Goal: Task Accomplishment & Management: Use online tool/utility

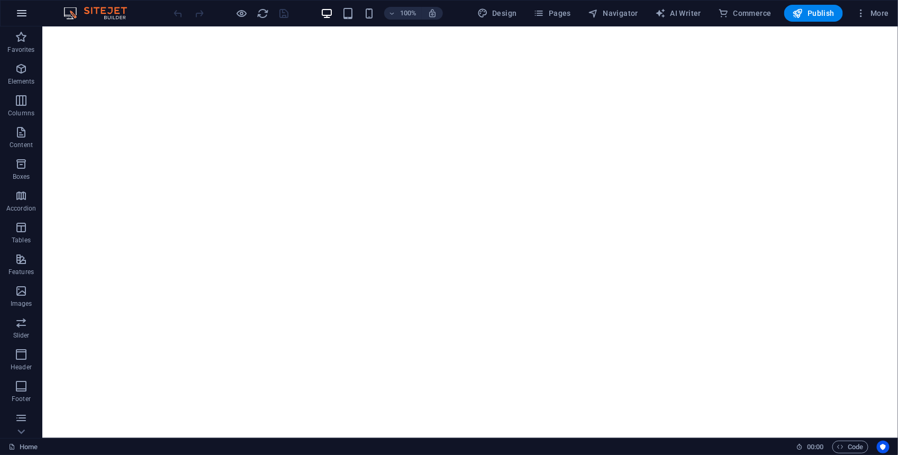
click at [17, 24] on button "button" at bounding box center [21, 13] width 25 height 25
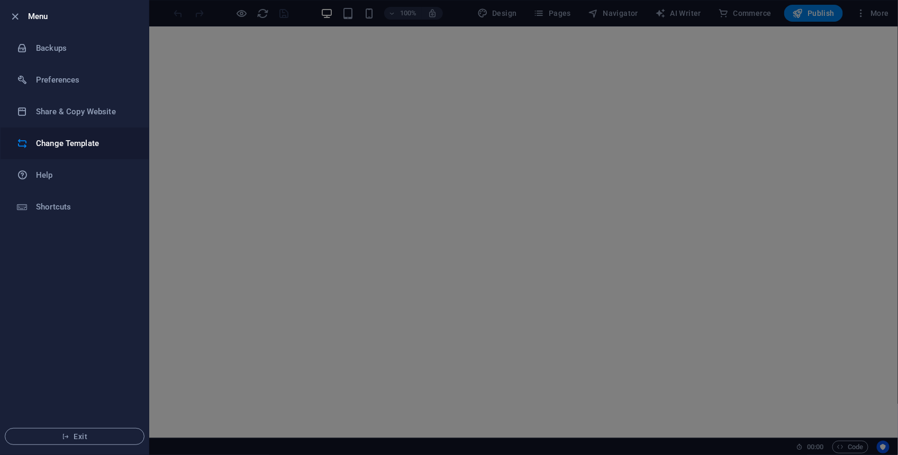
click at [78, 142] on h6 "Change Template" at bounding box center [85, 143] width 98 height 13
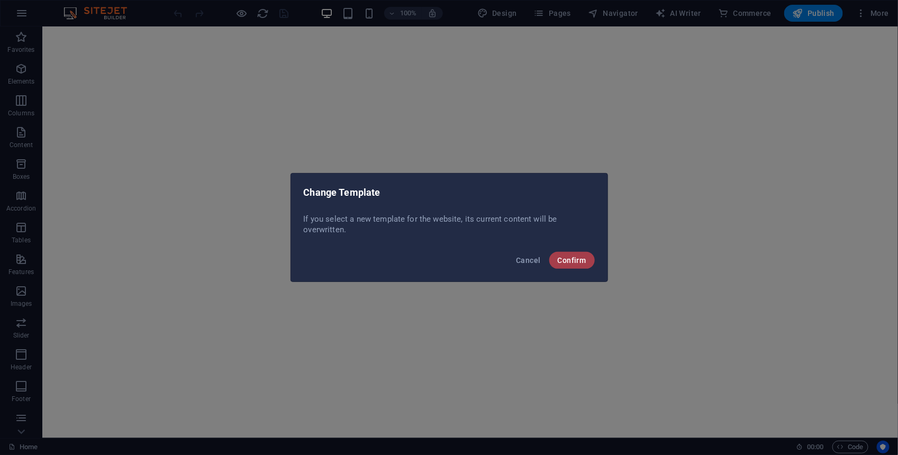
click at [563, 261] on span "Confirm" at bounding box center [572, 260] width 29 height 8
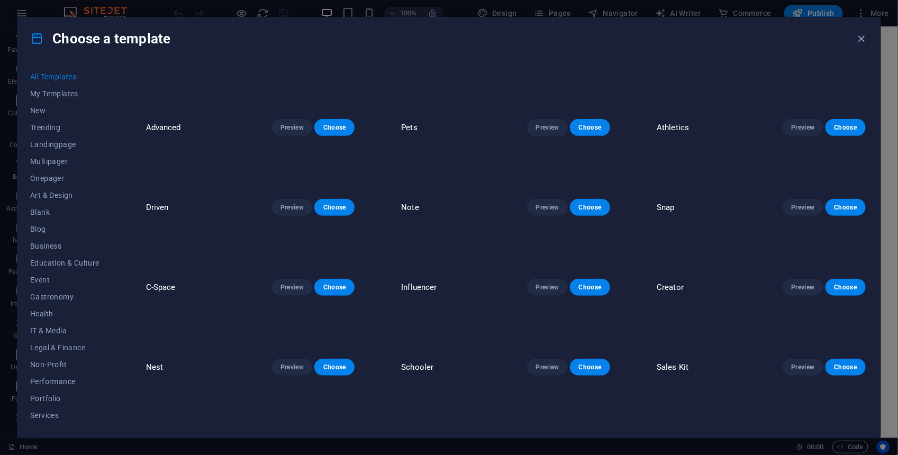
scroll to position [12846, 0]
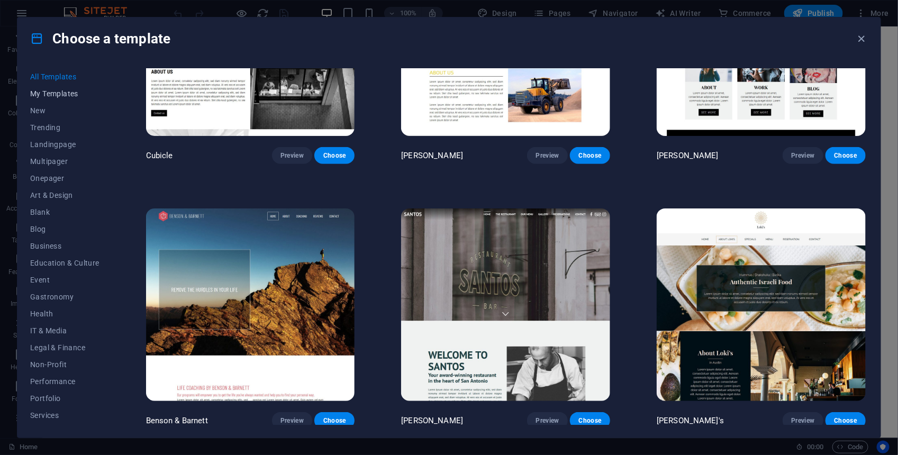
click at [68, 90] on span "My Templates" at bounding box center [64, 93] width 69 height 8
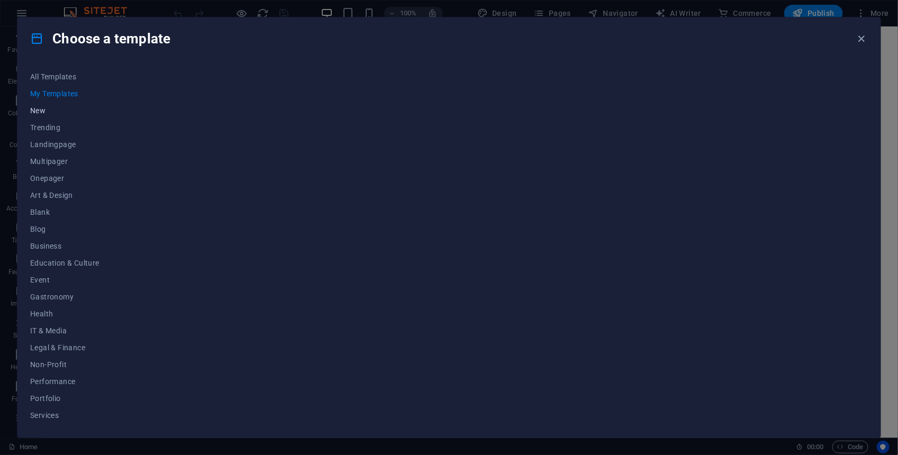
click at [41, 106] on span "New" at bounding box center [64, 110] width 69 height 8
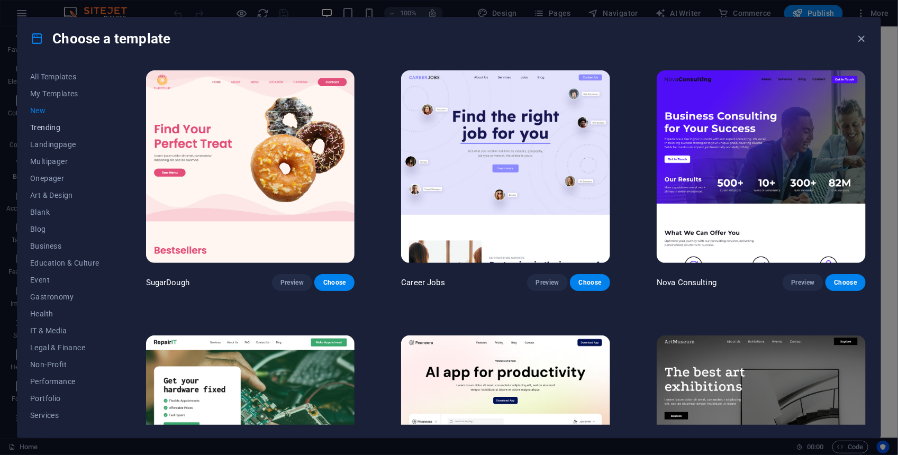
click at [46, 120] on button "Trending" at bounding box center [64, 127] width 69 height 17
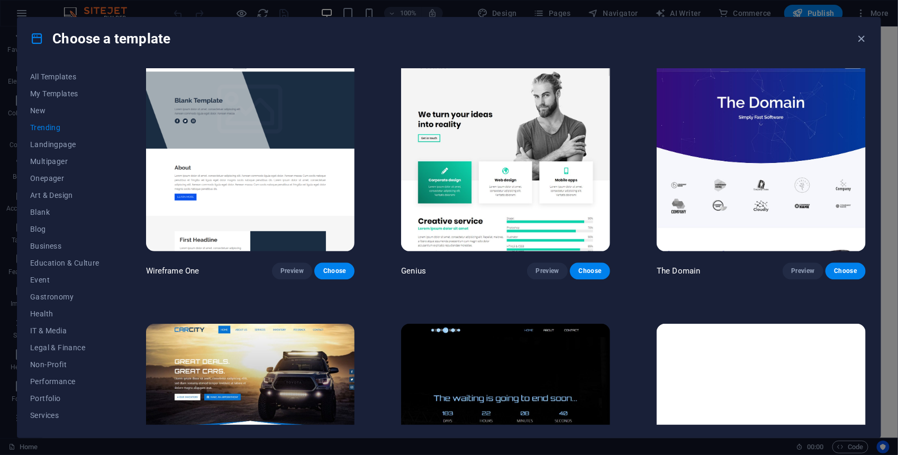
scroll to position [1093, 0]
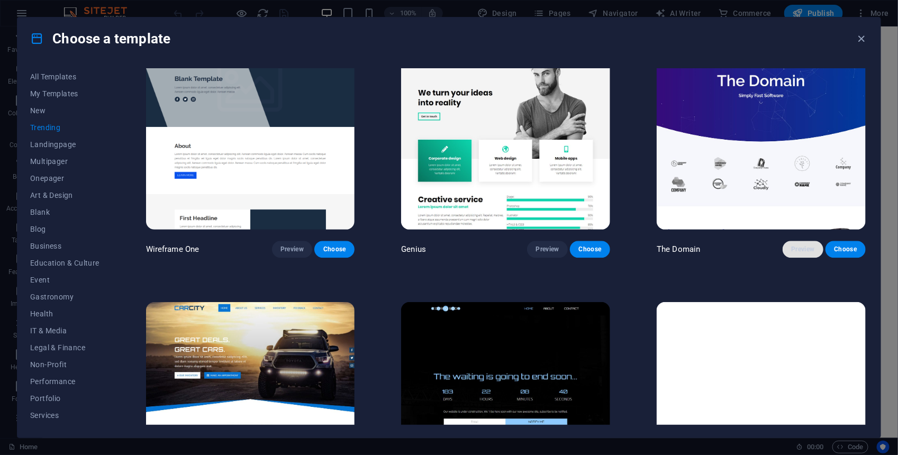
click at [804, 247] on span "Preview" at bounding box center [802, 249] width 23 height 8
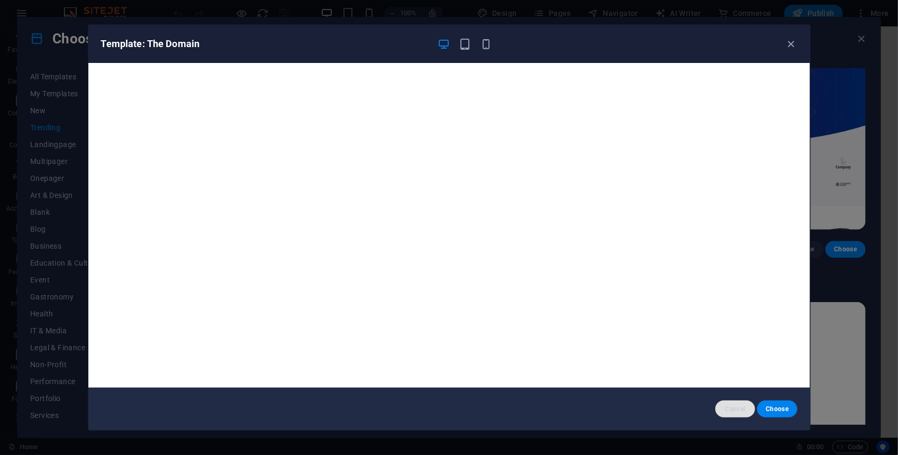
click at [728, 414] on button "Cancel" at bounding box center [735, 409] width 40 height 17
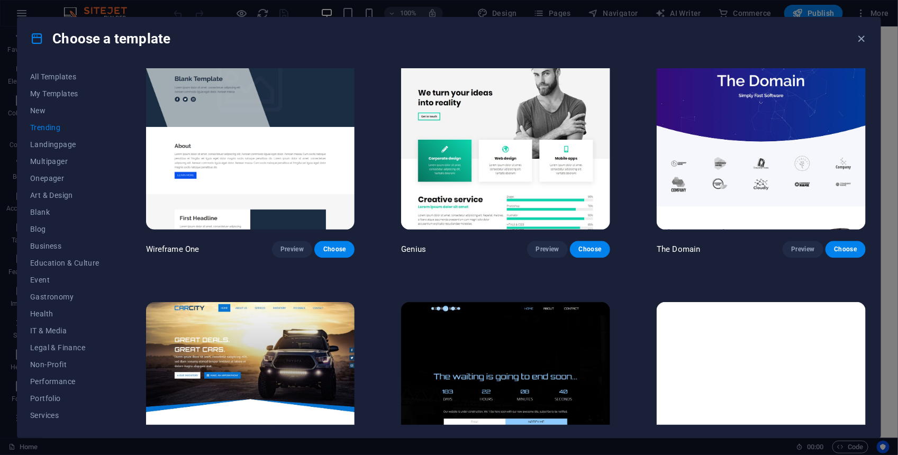
scroll to position [1186, 0]
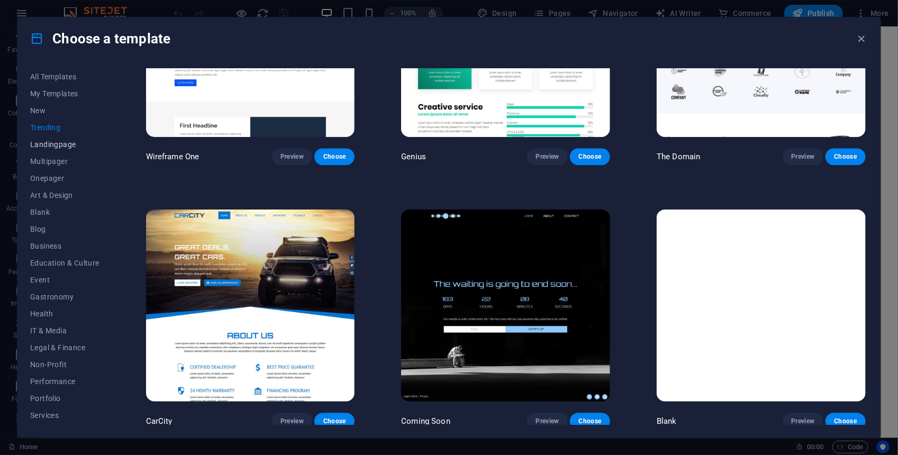
click at [66, 140] on span "Landingpage" at bounding box center [64, 144] width 69 height 8
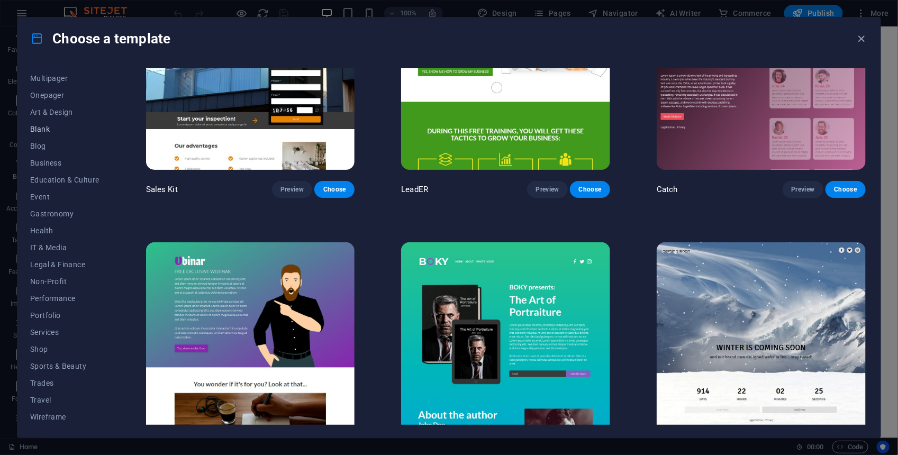
scroll to position [0, 0]
click at [67, 158] on span "Multipager" at bounding box center [64, 161] width 69 height 8
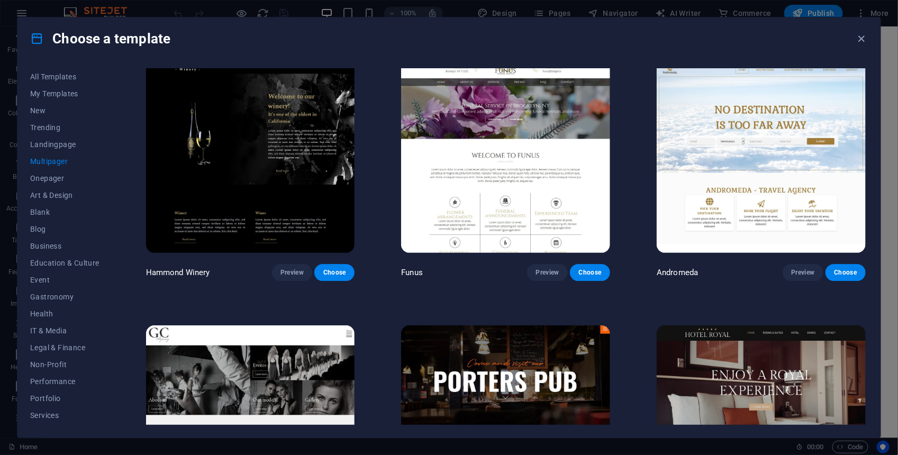
scroll to position [5022, 0]
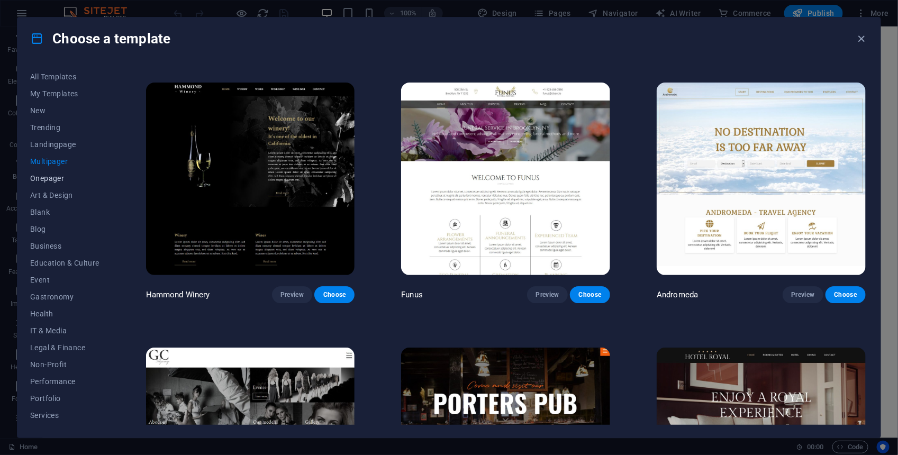
click at [47, 178] on span "Onepager" at bounding box center [64, 178] width 69 height 8
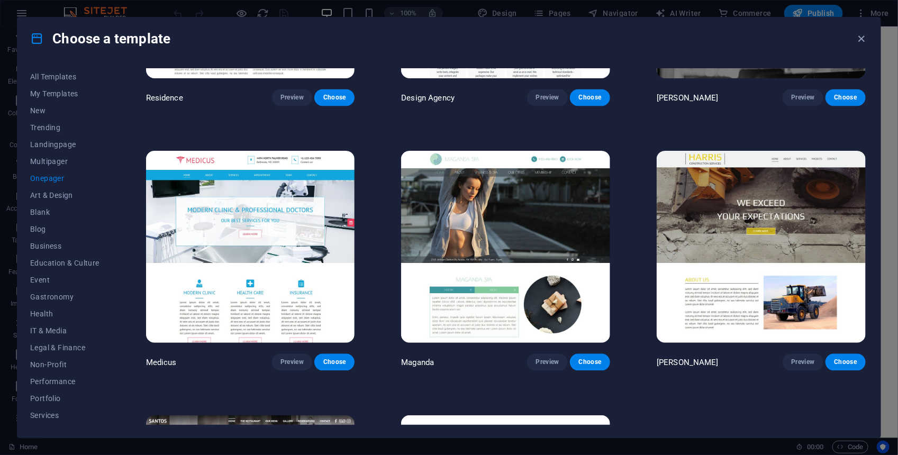
scroll to position [6468, 0]
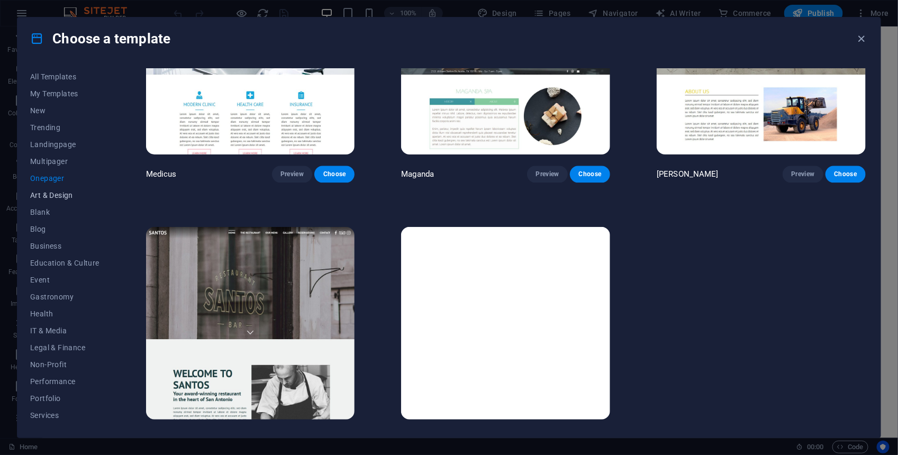
click at [67, 191] on span "Art & Design" at bounding box center [64, 195] width 69 height 8
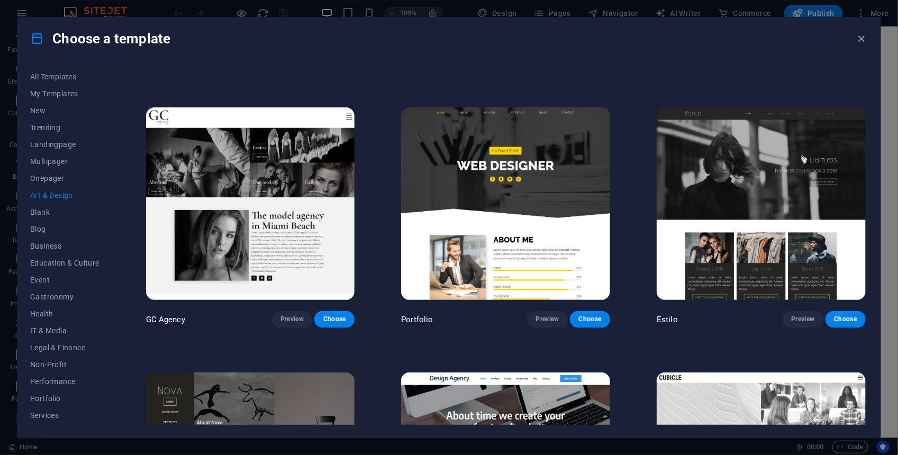
scroll to position [736, 0]
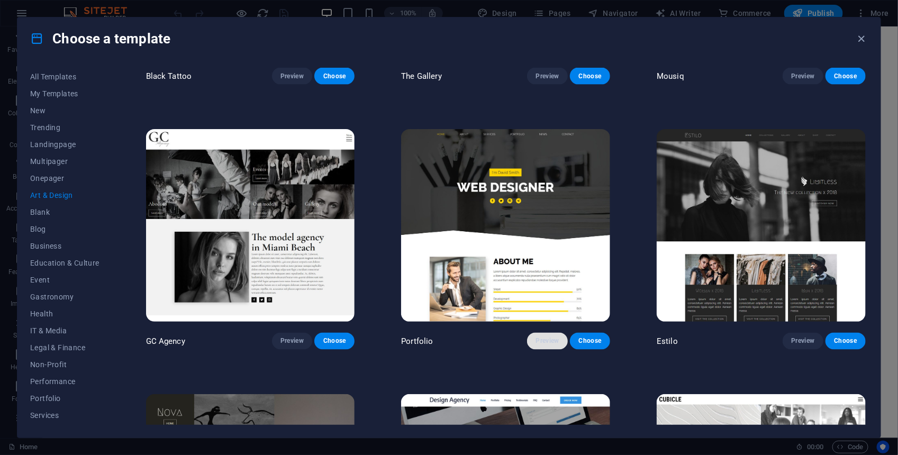
click at [544, 333] on button "Preview" at bounding box center [547, 341] width 40 height 17
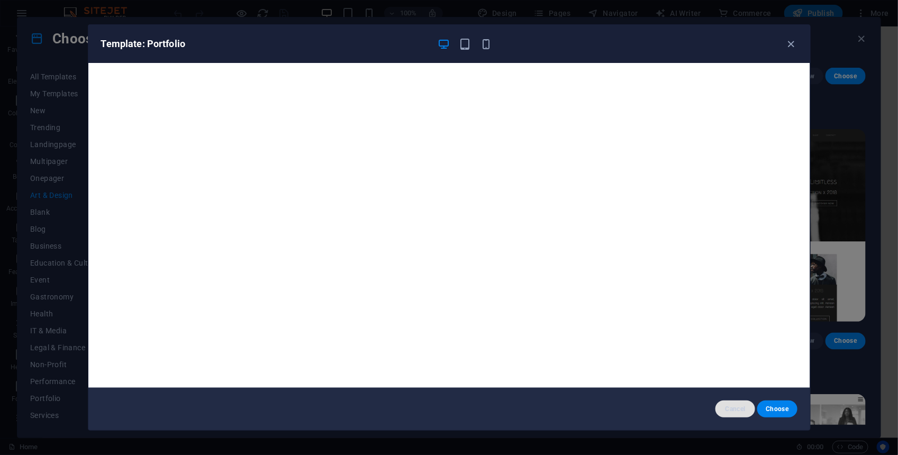
click at [728, 413] on button "Cancel" at bounding box center [735, 409] width 40 height 17
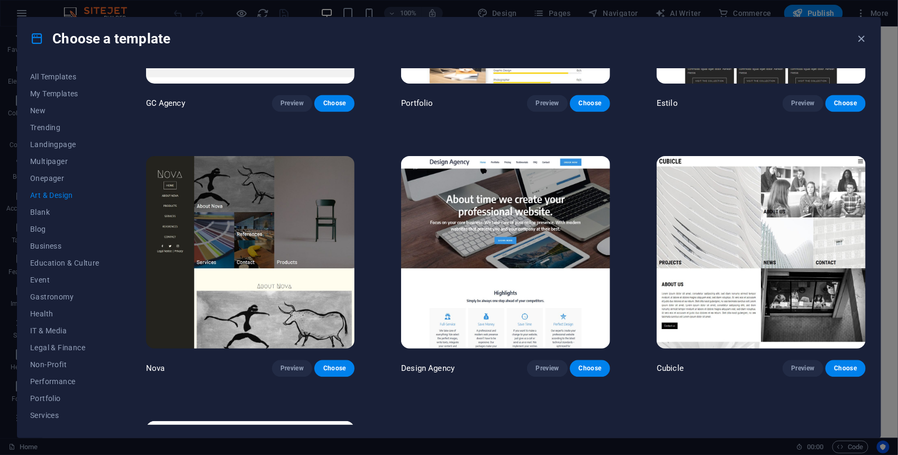
scroll to position [1164, 0]
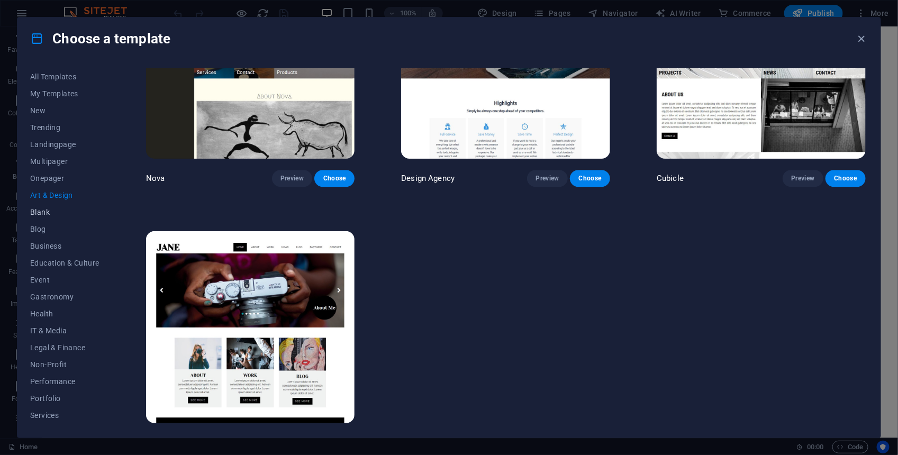
click at [42, 211] on span "Blank" at bounding box center [64, 212] width 69 height 8
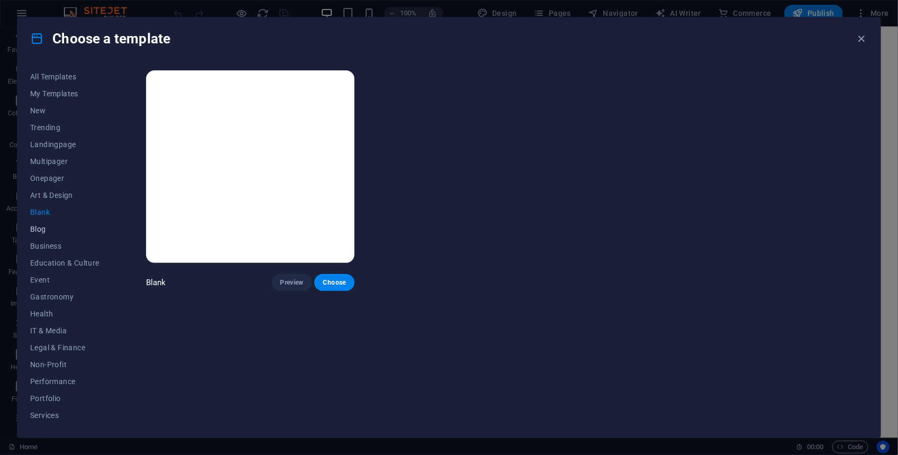
click at [42, 231] on span "Blog" at bounding box center [64, 229] width 69 height 8
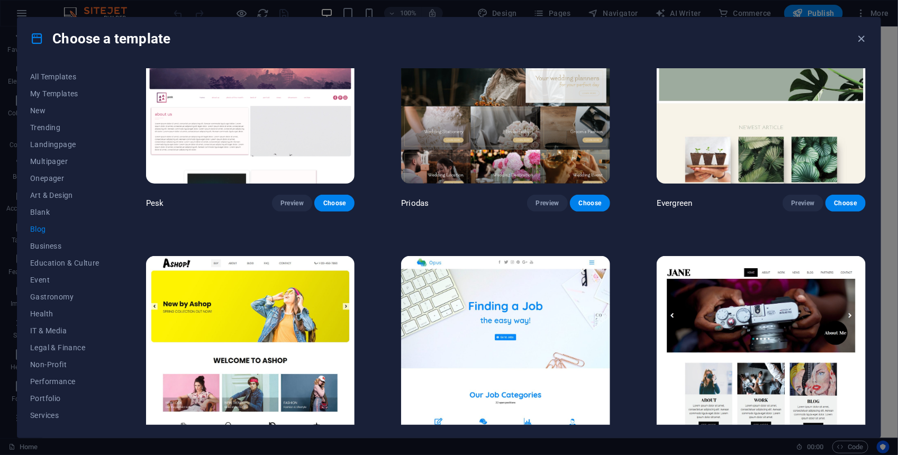
scroll to position [1890, 0]
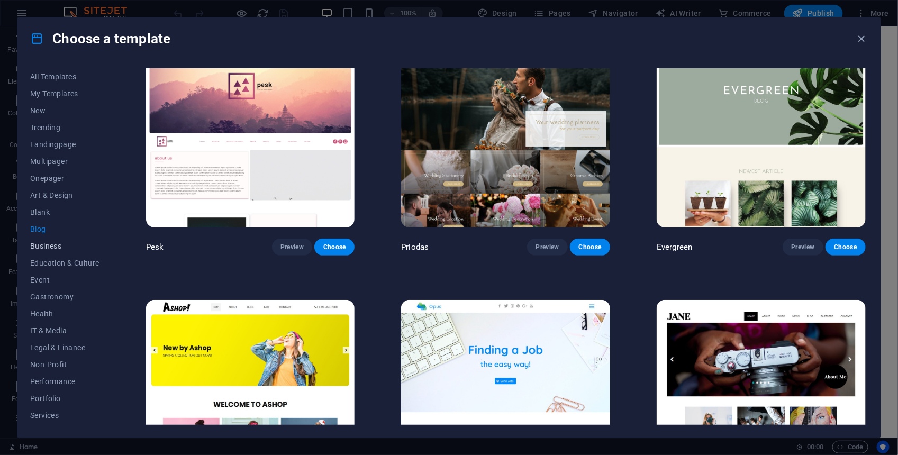
click at [67, 243] on span "Business" at bounding box center [64, 246] width 69 height 8
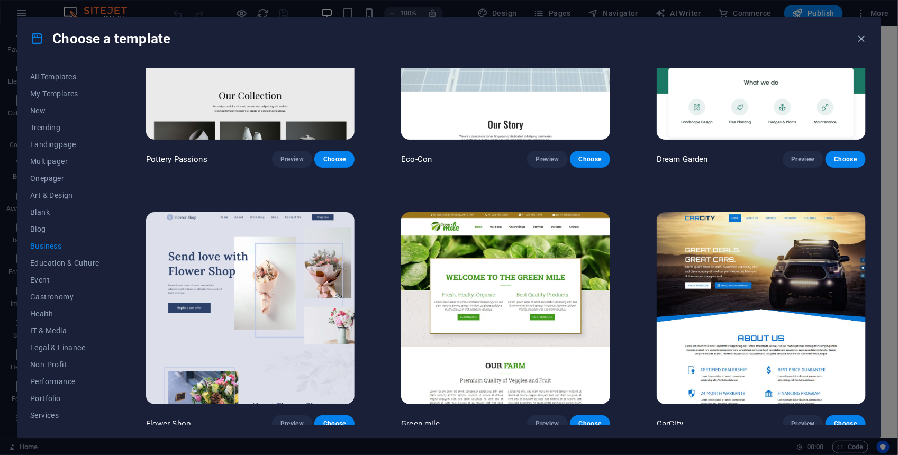
scroll to position [393, 0]
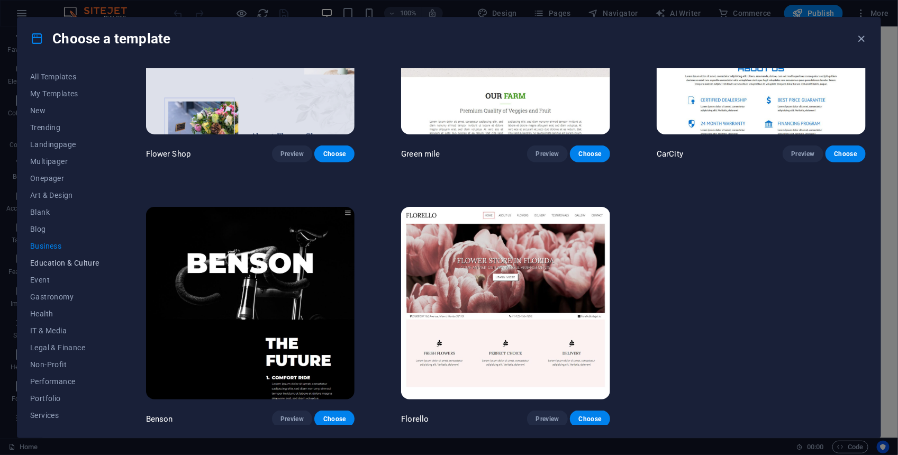
click at [51, 263] on span "Education & Culture" at bounding box center [64, 263] width 69 height 8
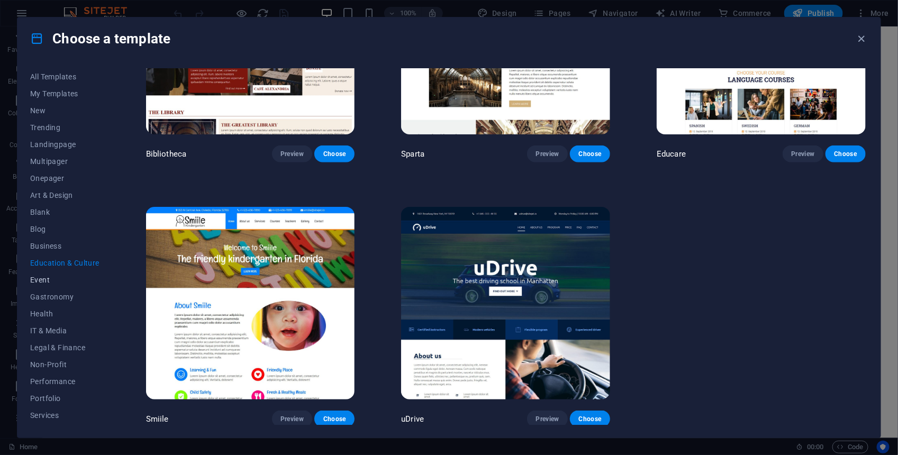
click at [50, 281] on span "Event" at bounding box center [64, 280] width 69 height 8
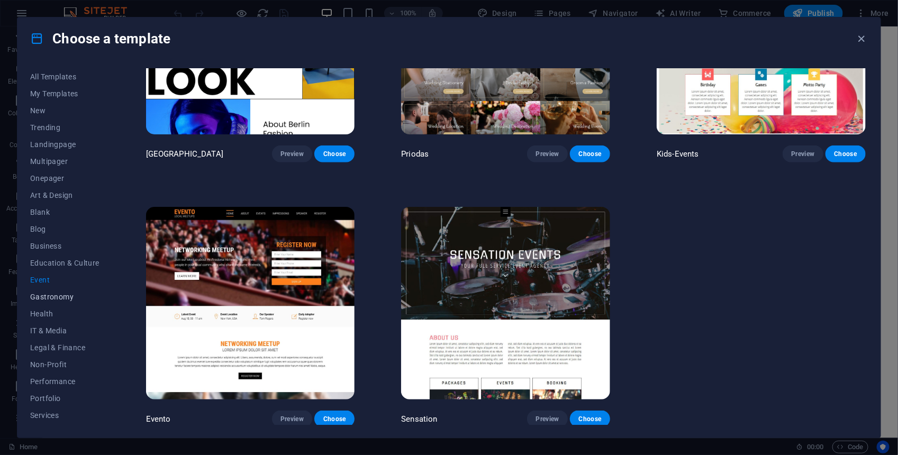
click at [62, 296] on span "Gastronomy" at bounding box center [64, 297] width 69 height 8
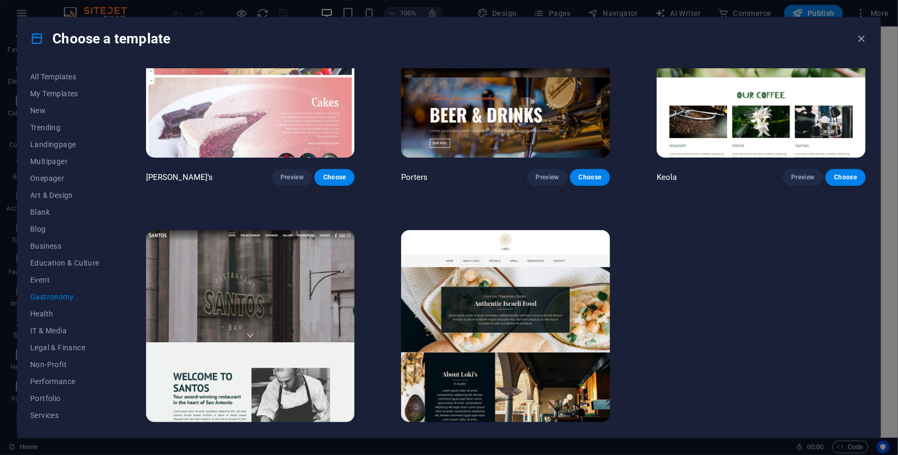
scroll to position [1186, 0]
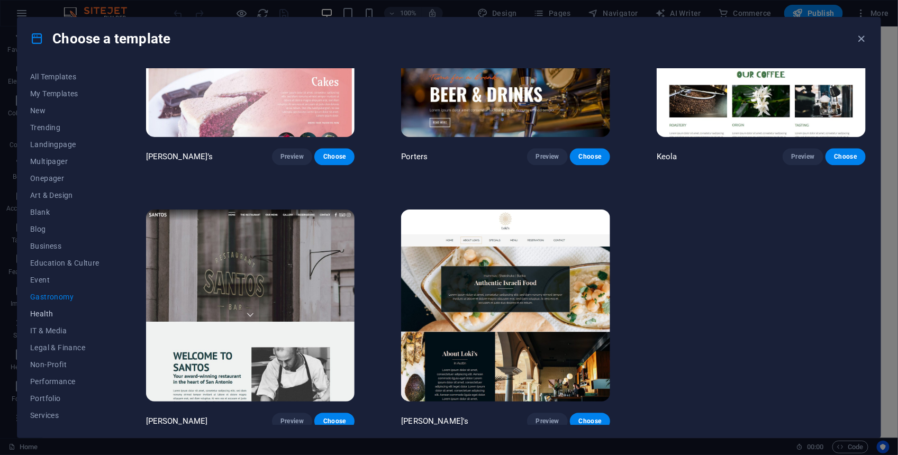
click at [44, 310] on span "Health" at bounding box center [64, 314] width 69 height 8
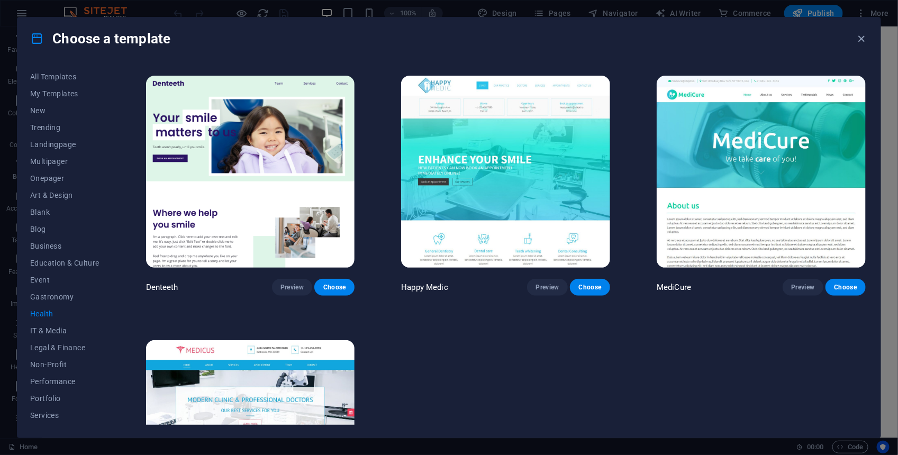
scroll to position [393, 0]
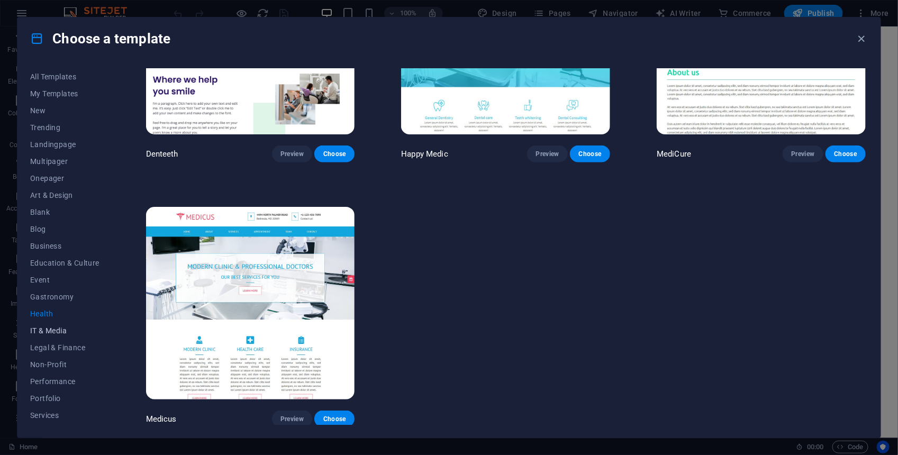
click at [53, 331] on span "IT & Media" at bounding box center [64, 330] width 69 height 8
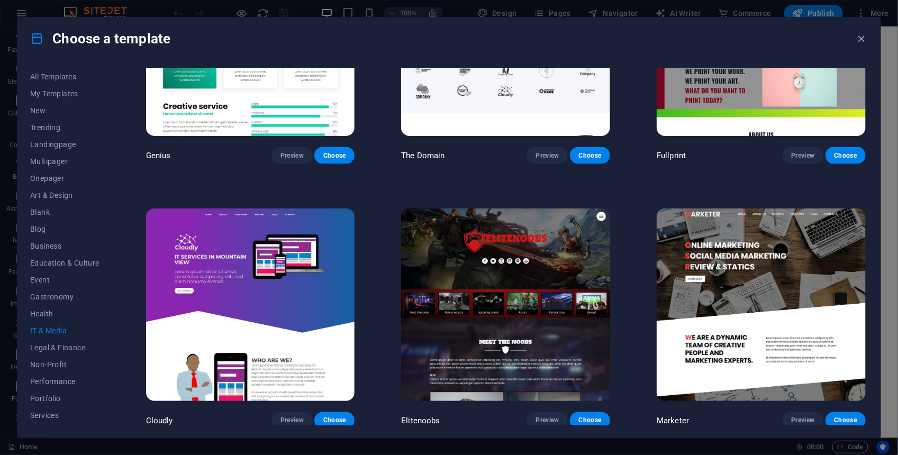
scroll to position [657, 0]
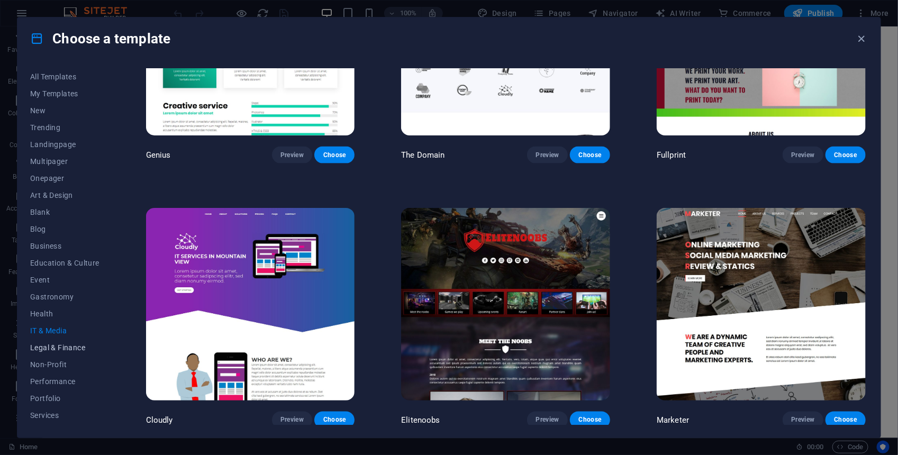
click at [77, 343] on span "Legal & Finance" at bounding box center [64, 347] width 69 height 8
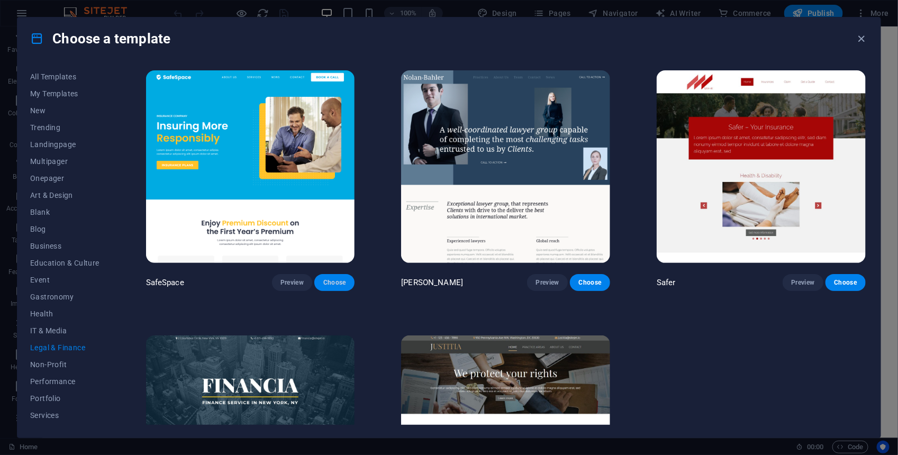
scroll to position [130, 0]
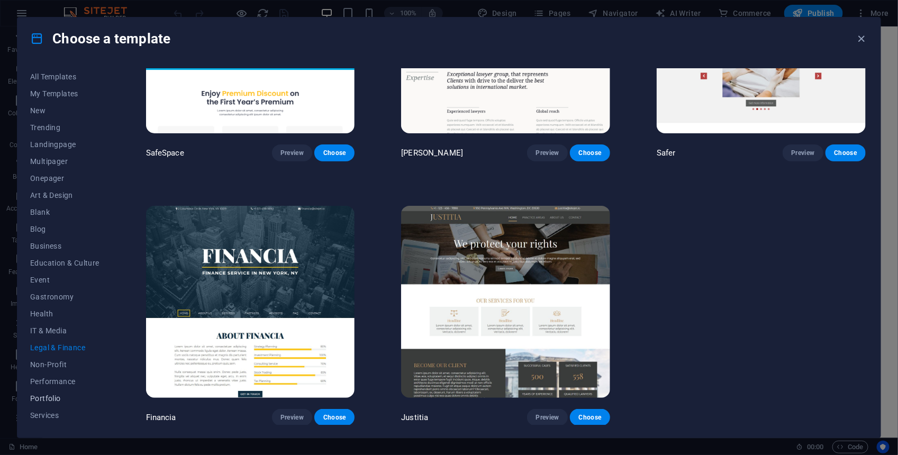
click at [59, 398] on span "Portfolio" at bounding box center [64, 398] width 69 height 8
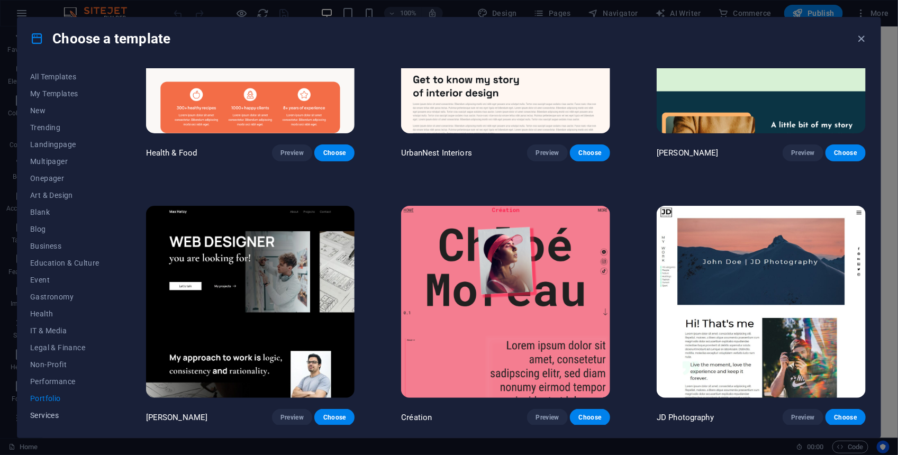
click at [56, 414] on span "Services" at bounding box center [64, 415] width 69 height 8
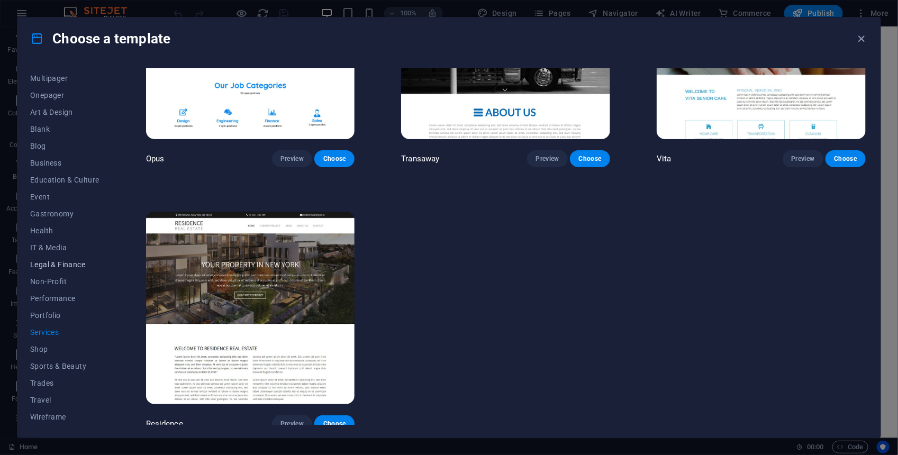
scroll to position [0, 0]
click at [137, 41] on h4 "Choose a template" at bounding box center [100, 38] width 140 height 17
click at [38, 40] on icon at bounding box center [37, 39] width 14 height 14
click at [863, 40] on icon "button" at bounding box center [862, 39] width 12 height 12
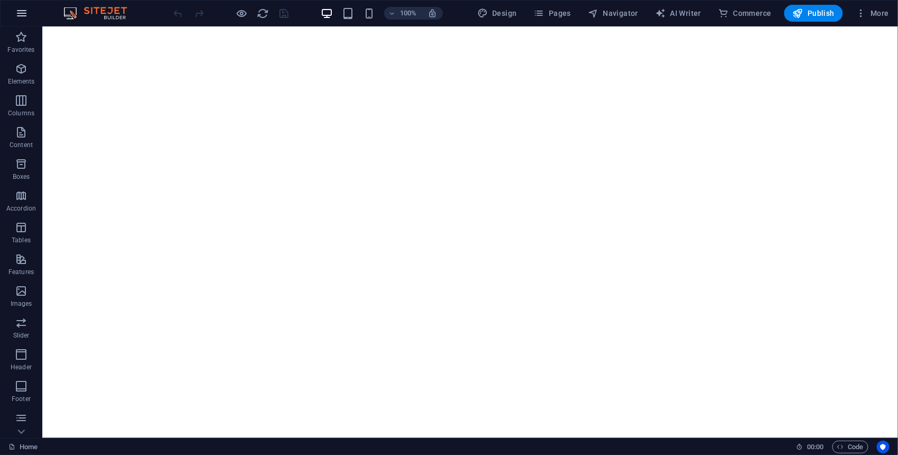
click at [28, 14] on button "button" at bounding box center [21, 13] width 25 height 25
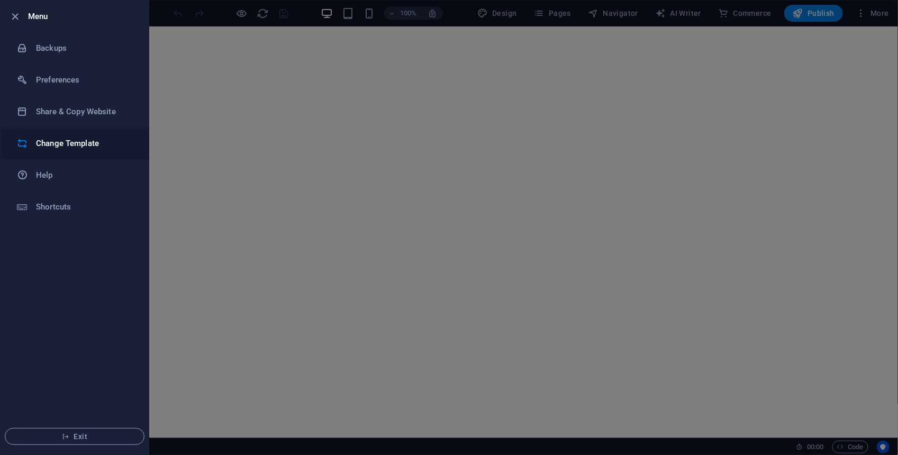
click at [98, 146] on h6 "Change Template" at bounding box center [85, 143] width 98 height 13
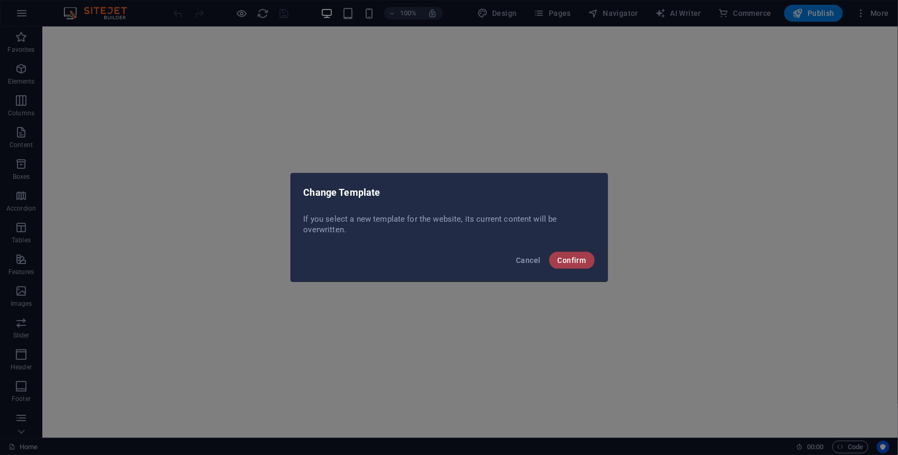
click at [564, 257] on span "Confirm" at bounding box center [572, 260] width 29 height 8
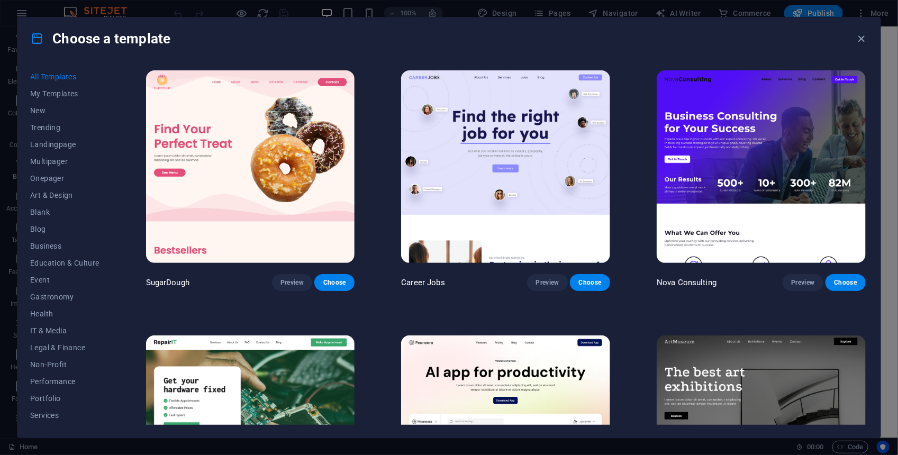
click at [763, 39] on div "Choose a template" at bounding box center [448, 38] width 863 height 42
click at [858, 42] on icon "button" at bounding box center [862, 39] width 12 height 12
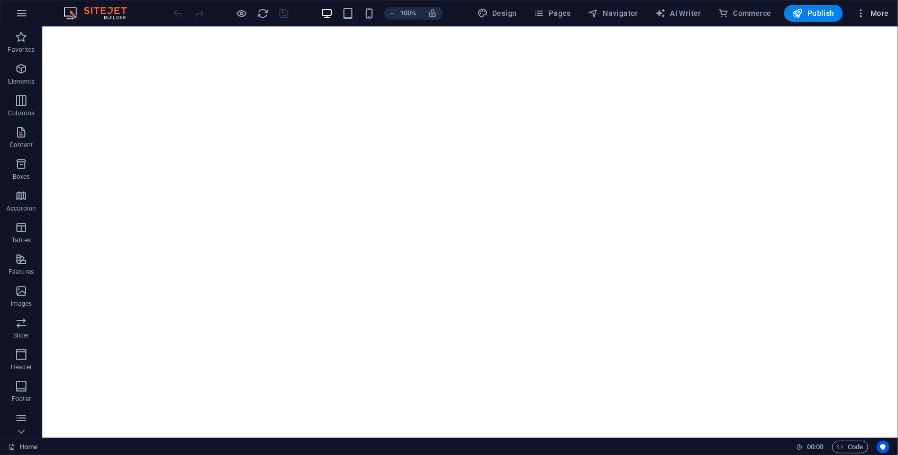
click at [873, 14] on span "More" at bounding box center [872, 13] width 33 height 11
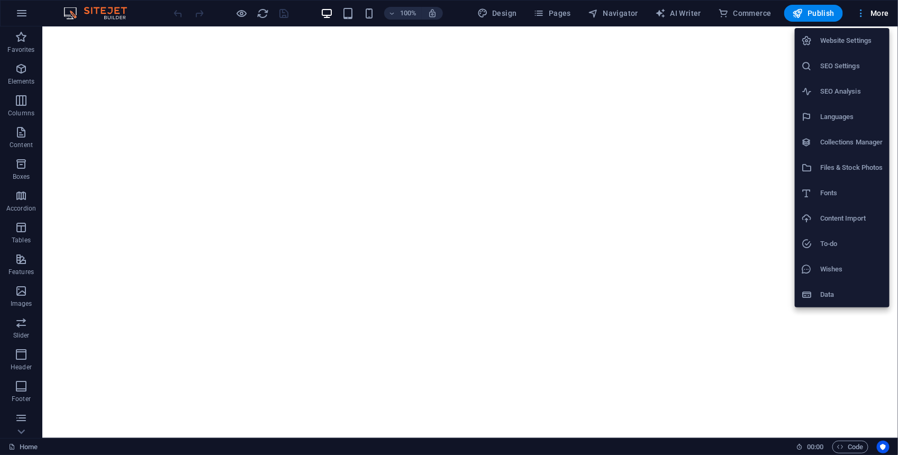
click at [873, 14] on div at bounding box center [449, 227] width 898 height 455
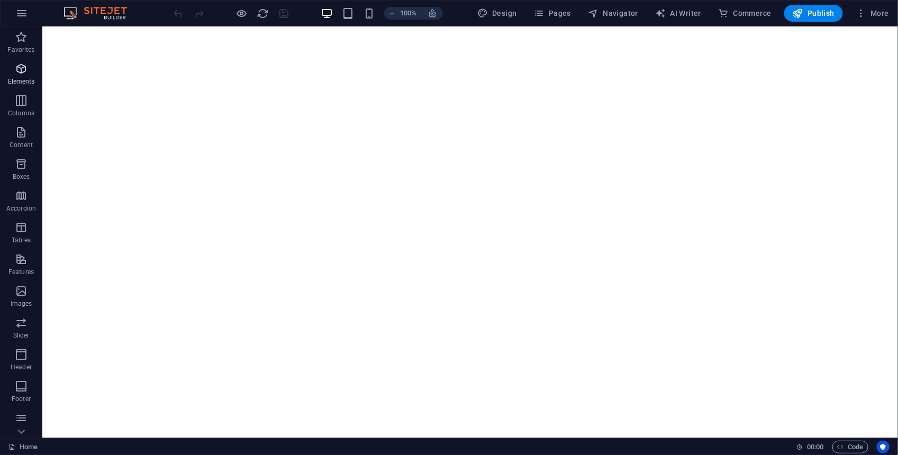
click at [20, 70] on icon "button" at bounding box center [21, 68] width 13 height 13
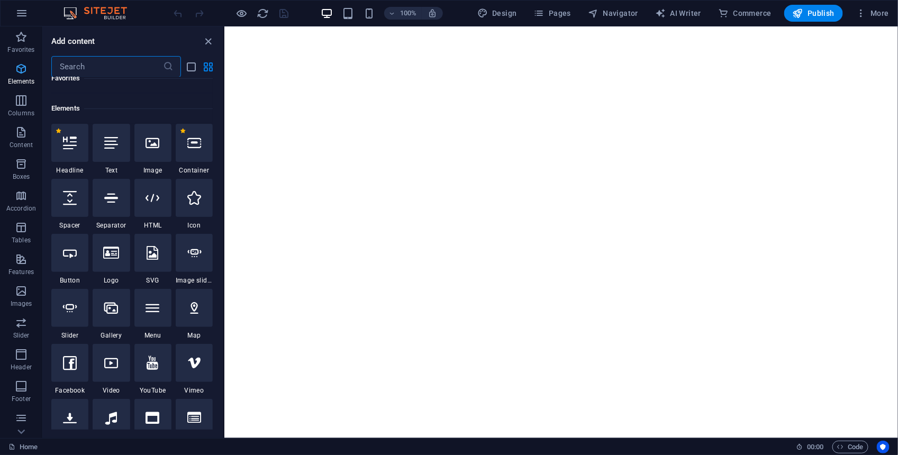
scroll to position [112, 0]
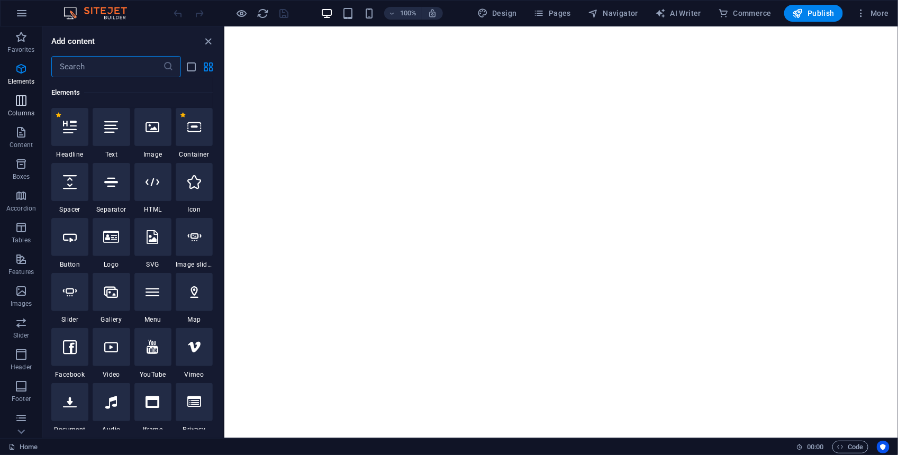
click at [22, 99] on icon "button" at bounding box center [21, 100] width 13 height 13
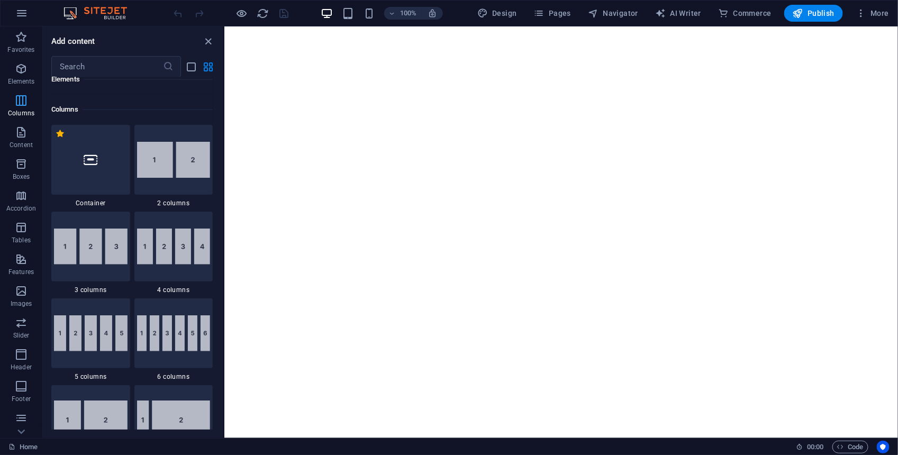
scroll to position [524, 0]
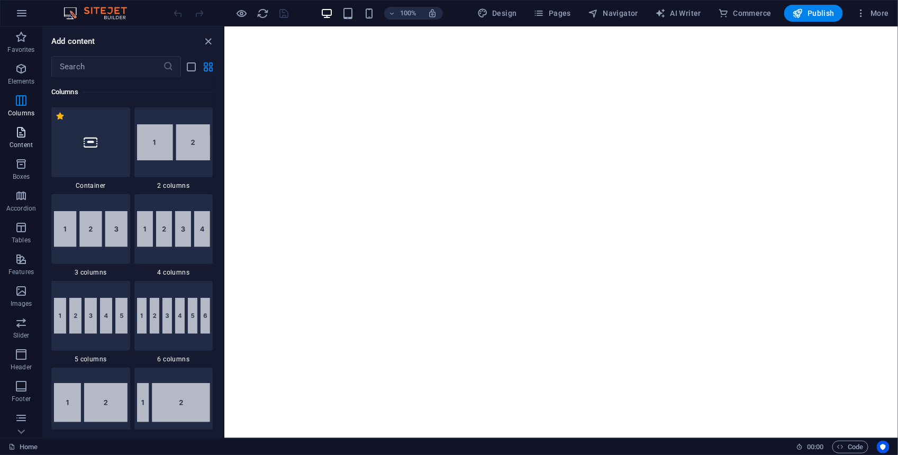
click at [20, 130] on icon "button" at bounding box center [21, 132] width 13 height 13
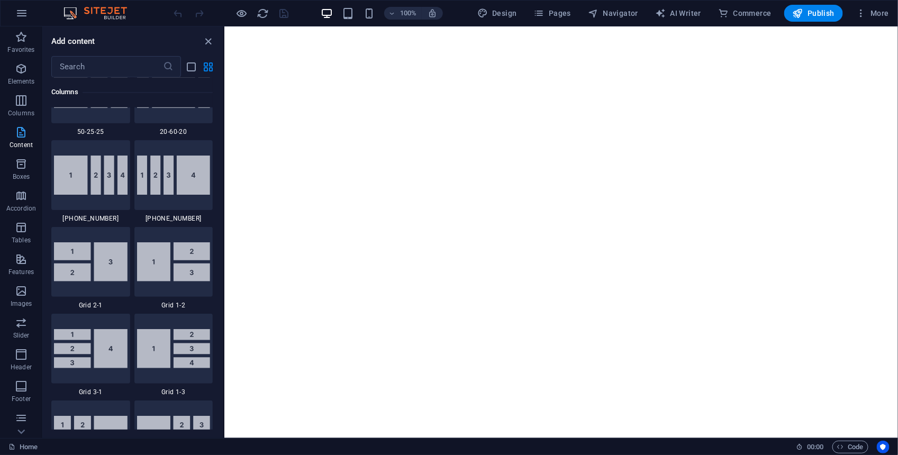
scroll to position [1851, 0]
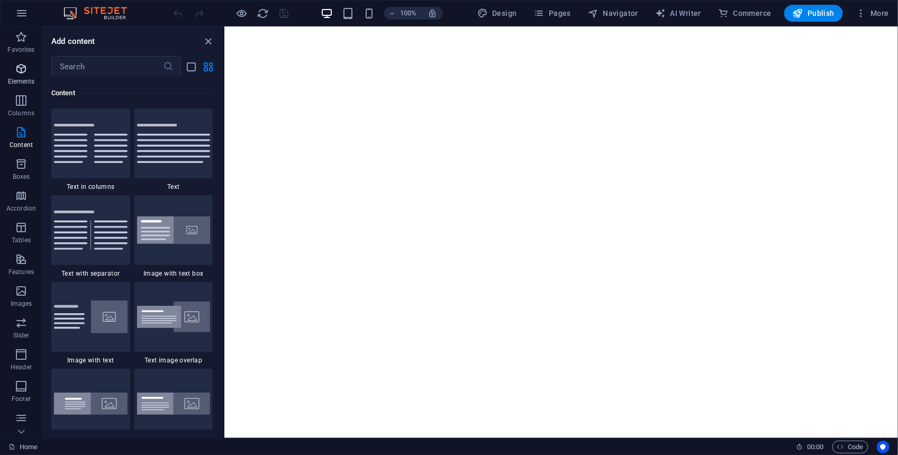
click at [30, 66] on span "Elements" at bounding box center [21, 74] width 42 height 25
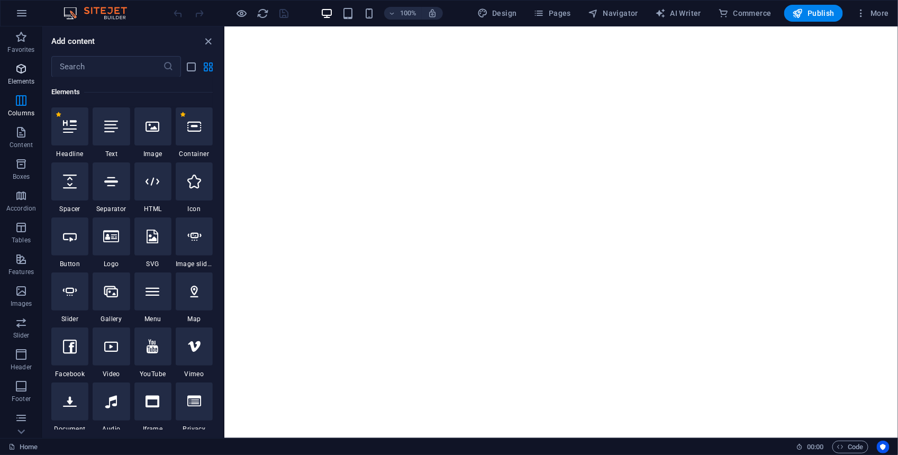
scroll to position [113, 0]
click at [24, 40] on icon "button" at bounding box center [21, 37] width 13 height 13
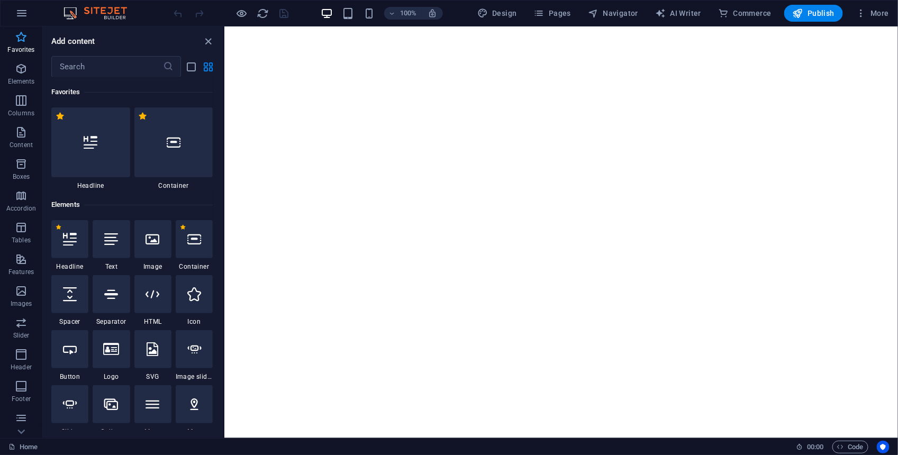
scroll to position [0, 0]
click at [85, 61] on input "text" at bounding box center [107, 66] width 112 height 21
click at [19, 19] on icon "button" at bounding box center [21, 13] width 13 height 13
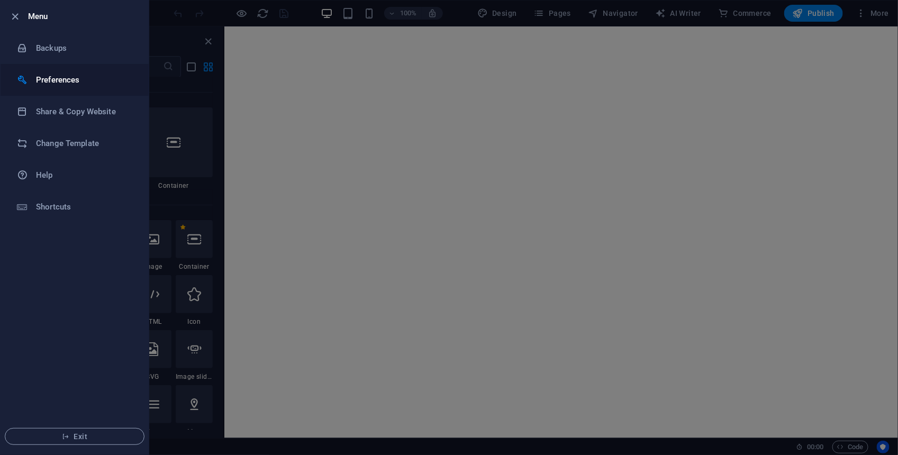
click at [78, 80] on h6 "Preferences" at bounding box center [85, 80] width 98 height 13
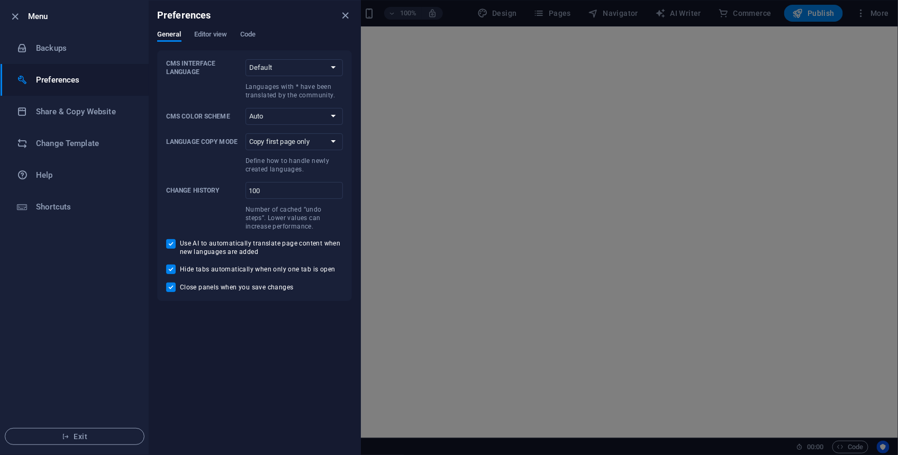
click at [204, 358] on div "Preferences General Editor view Code CMS Interface Language Default Deutsch Eng…" at bounding box center [255, 228] width 212 height 454
click at [103, 138] on h6 "Change Template" at bounding box center [85, 143] width 98 height 13
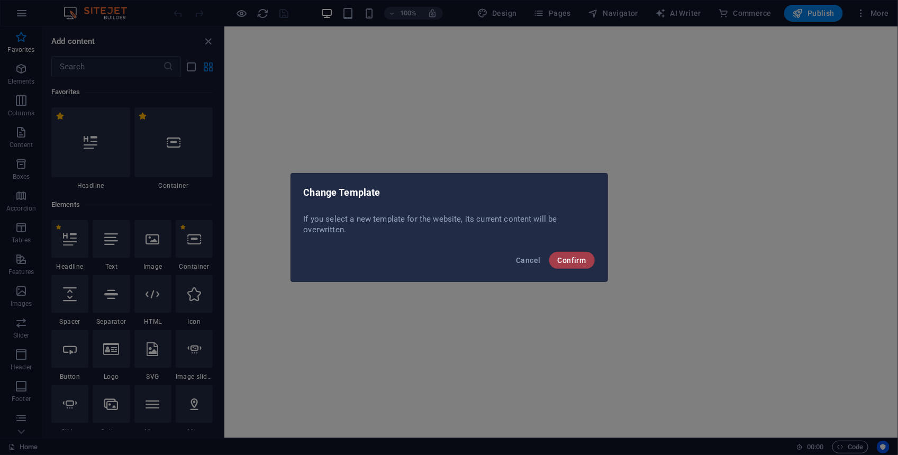
click at [561, 256] on span "Confirm" at bounding box center [572, 260] width 29 height 8
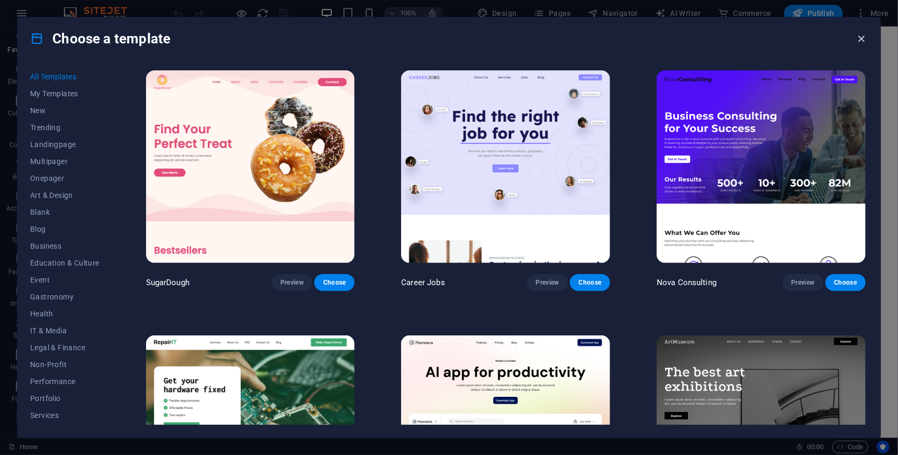
click at [865, 37] on icon "button" at bounding box center [862, 39] width 12 height 12
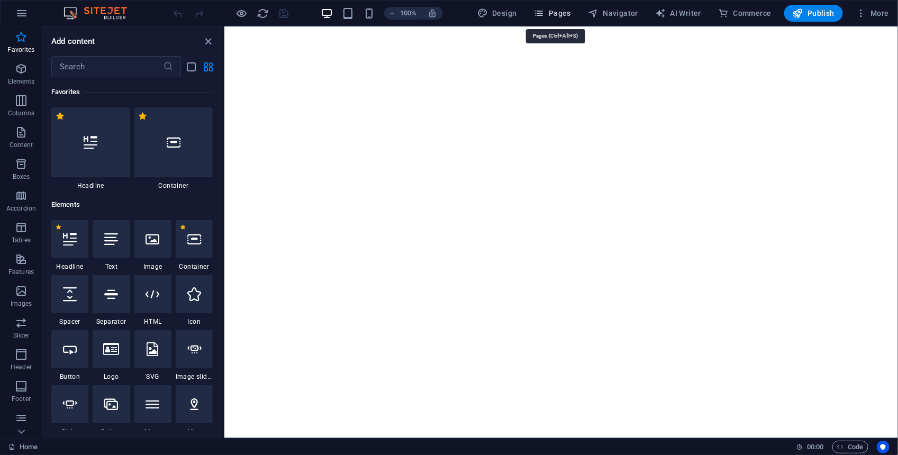
click at [544, 8] on icon "button" at bounding box center [539, 13] width 11 height 11
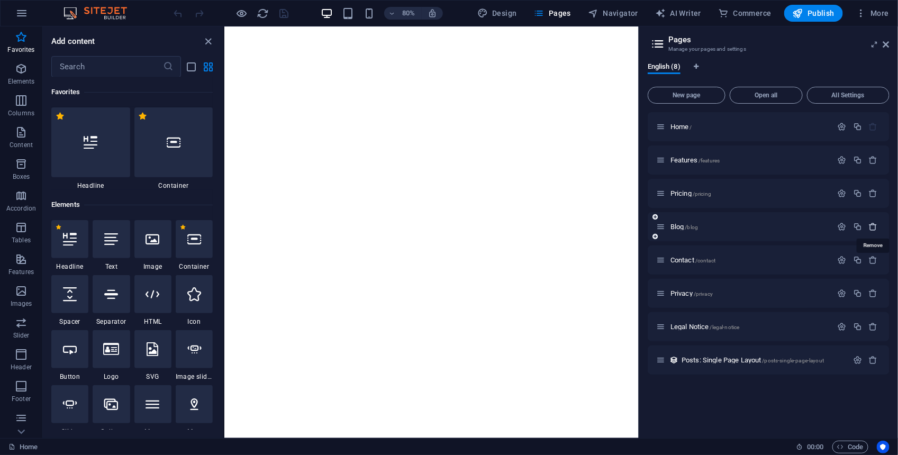
click at [876, 223] on icon "button" at bounding box center [873, 226] width 9 height 9
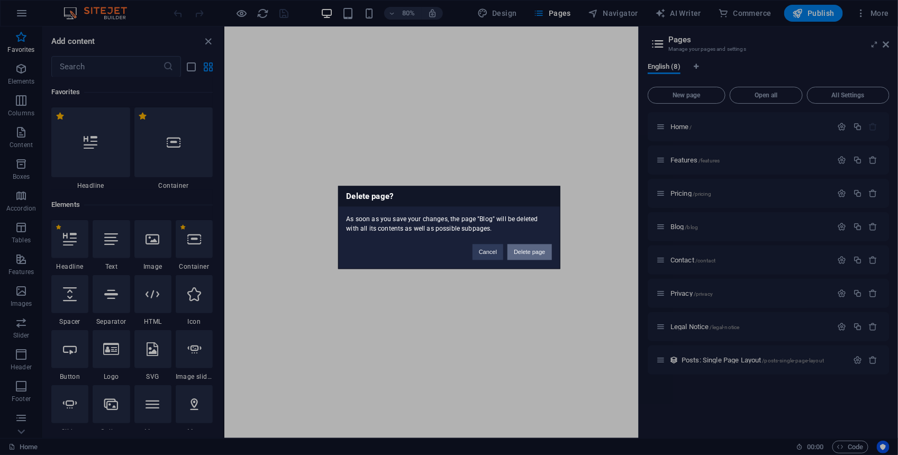
click at [516, 251] on button "Delete page" at bounding box center [529, 252] width 44 height 16
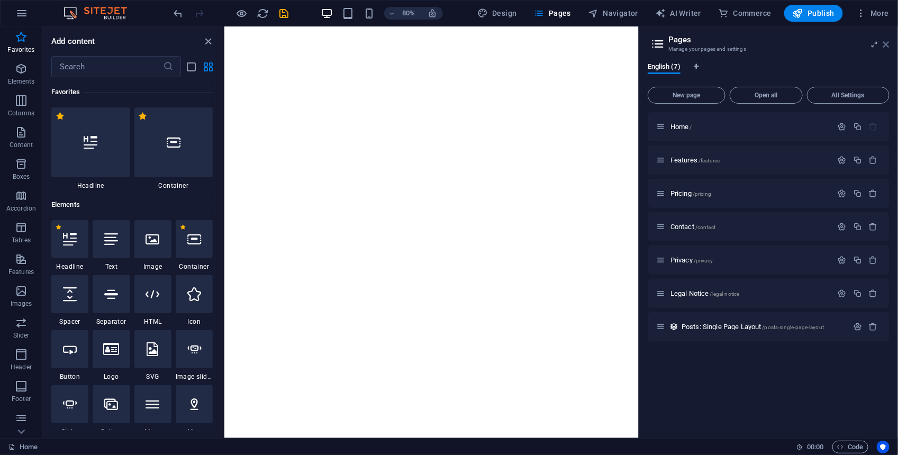
click at [884, 44] on icon at bounding box center [886, 44] width 6 height 8
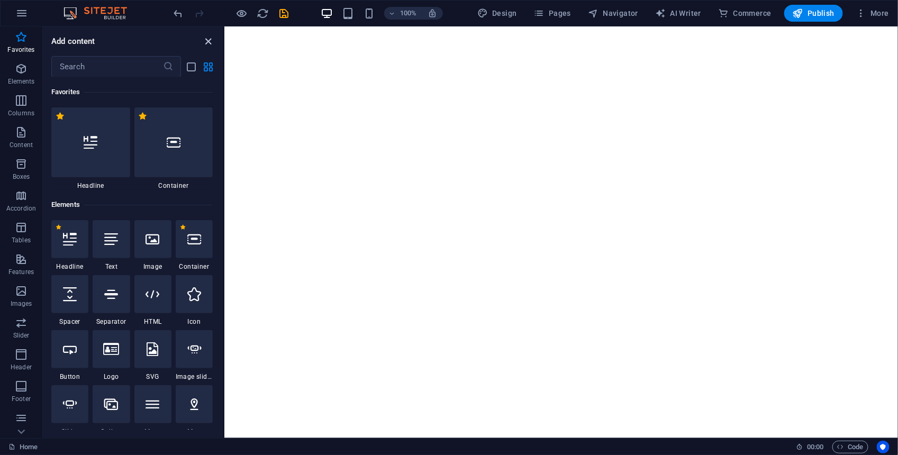
click at [207, 41] on icon "close panel" at bounding box center [209, 41] width 12 height 12
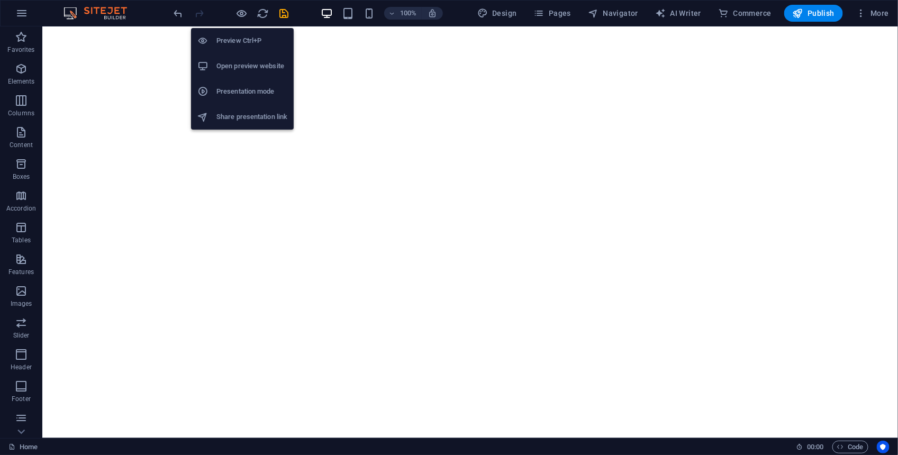
click at [250, 60] on h6 "Open preview website" at bounding box center [251, 66] width 71 height 13
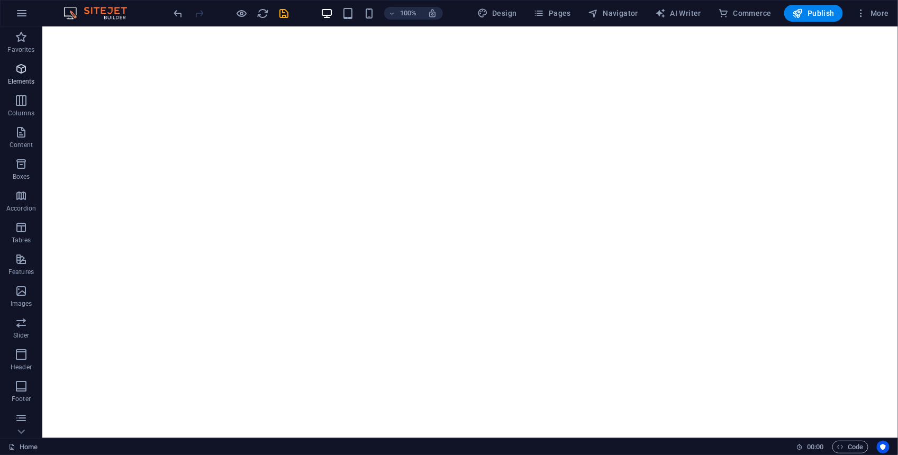
click at [23, 72] on icon "button" at bounding box center [21, 68] width 13 height 13
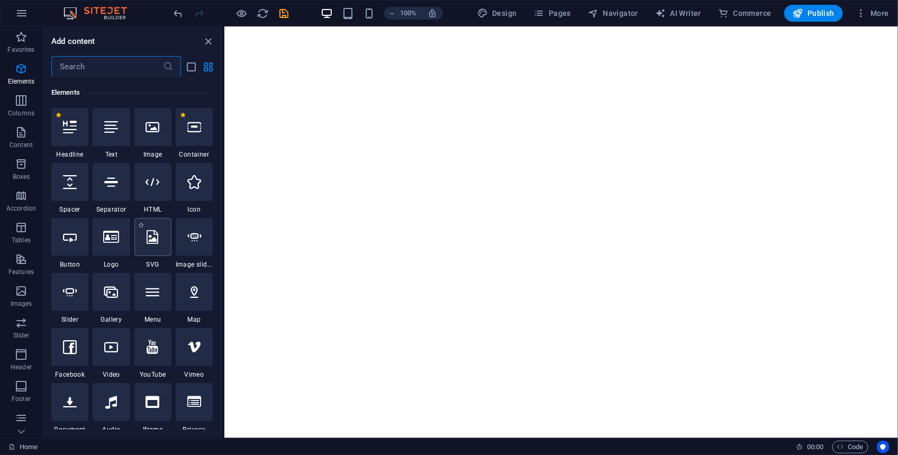
scroll to position [90, 0]
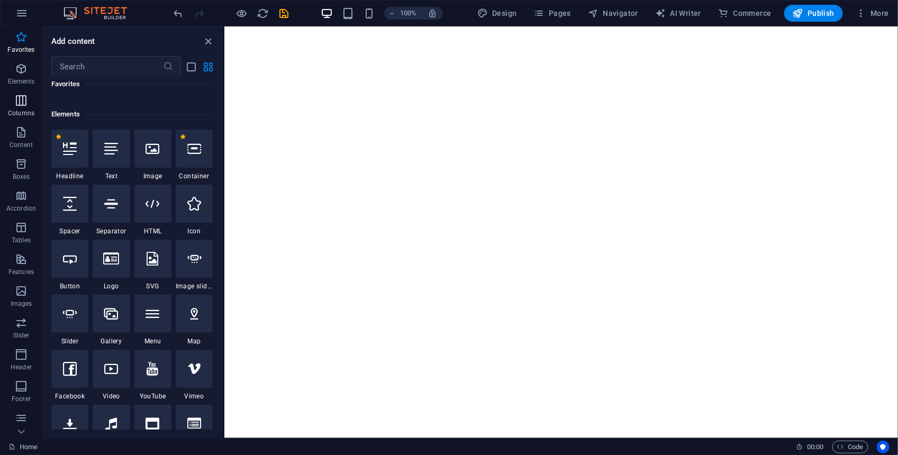
click at [23, 103] on icon "button" at bounding box center [21, 100] width 13 height 13
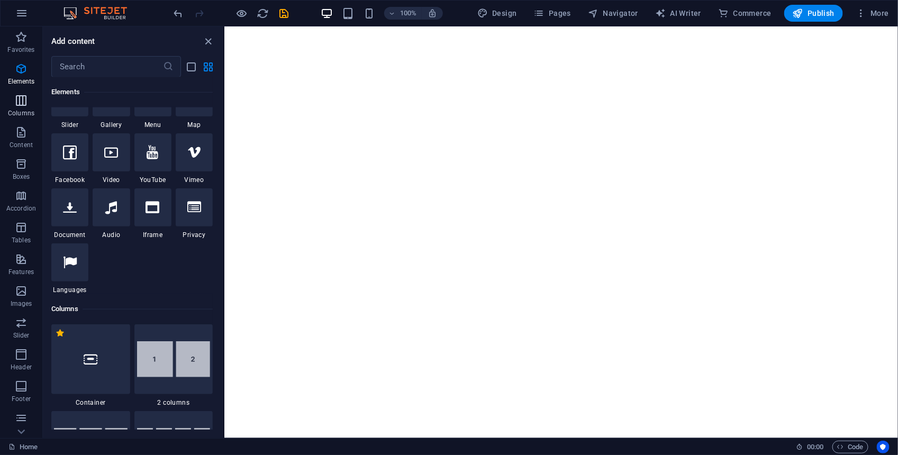
scroll to position [524, 0]
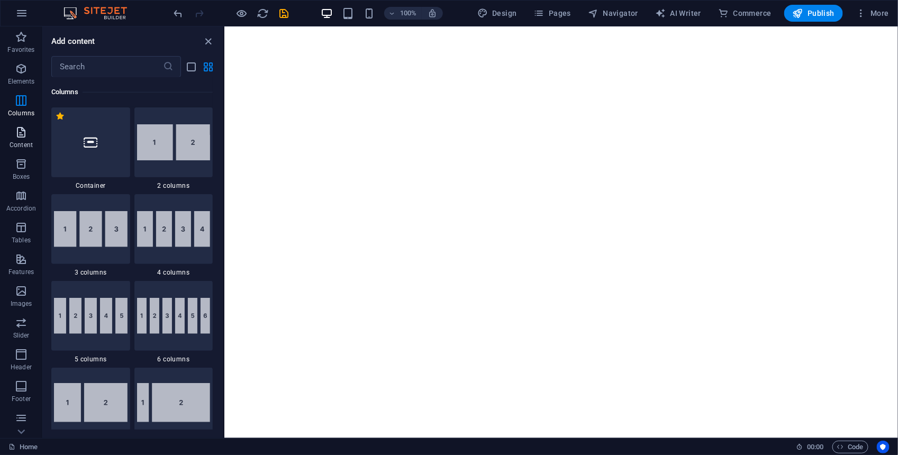
click at [22, 133] on icon "button" at bounding box center [21, 132] width 13 height 13
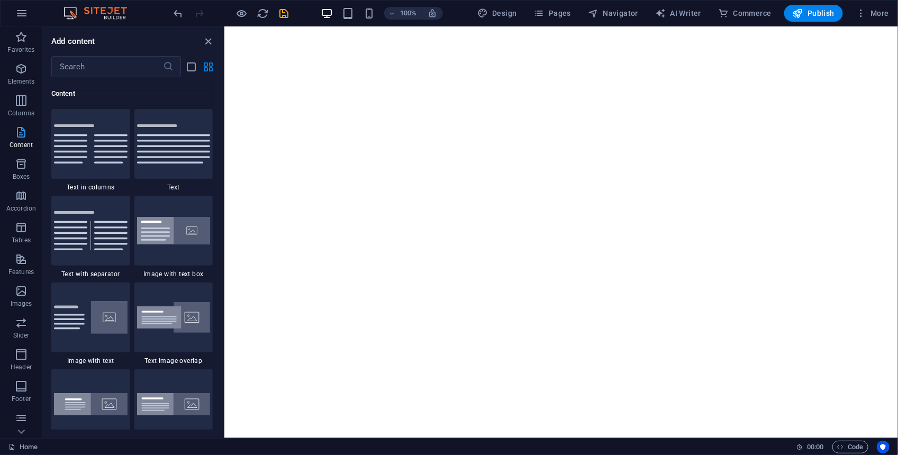
scroll to position [1851, 0]
click at [20, 161] on icon "button" at bounding box center [21, 164] width 13 height 13
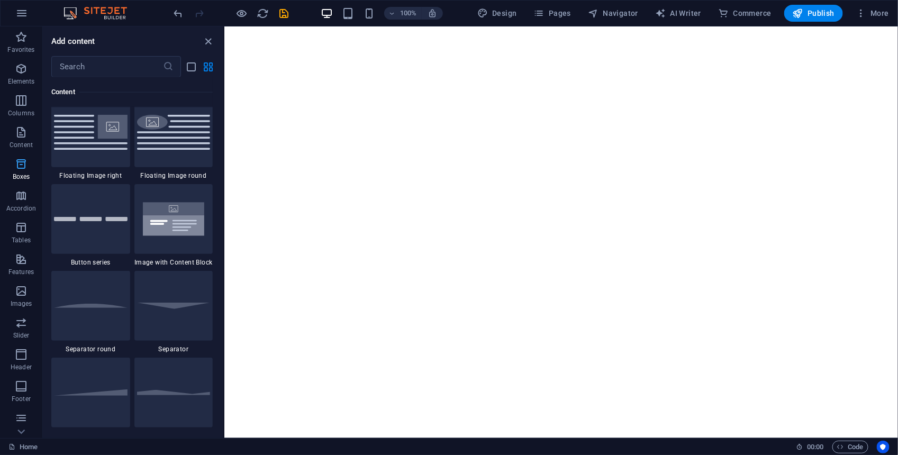
scroll to position [2918, 0]
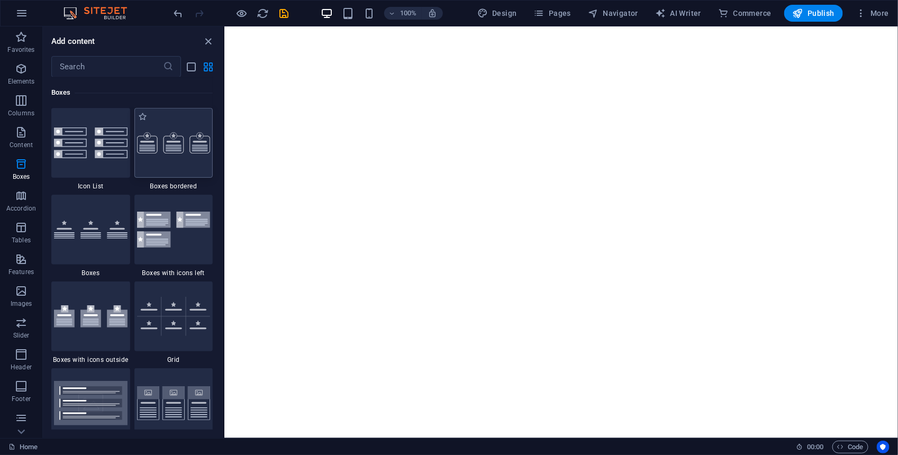
click at [174, 162] on div at bounding box center [173, 143] width 79 height 70
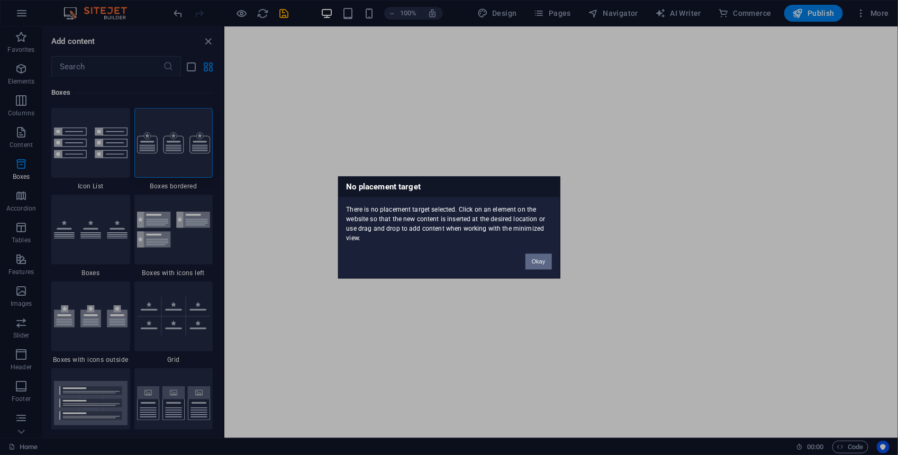
click at [539, 268] on button "Okay" at bounding box center [538, 262] width 26 height 16
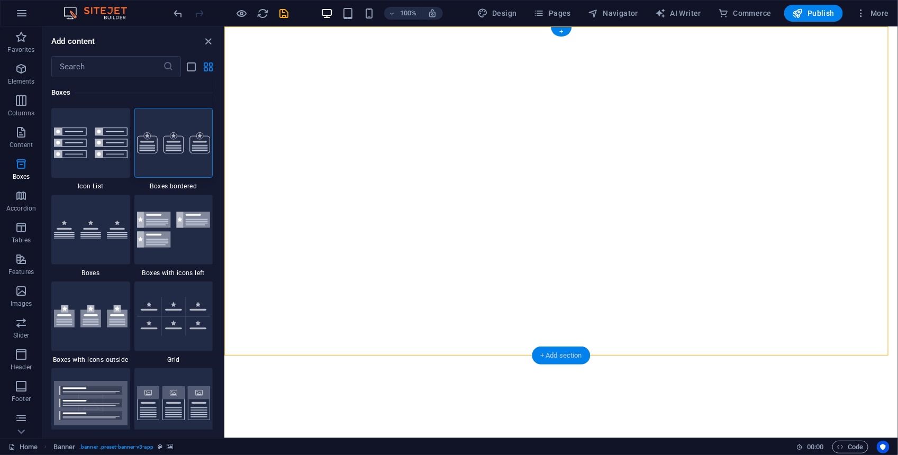
click at [561, 351] on div "+ Add section" at bounding box center [561, 356] width 59 height 18
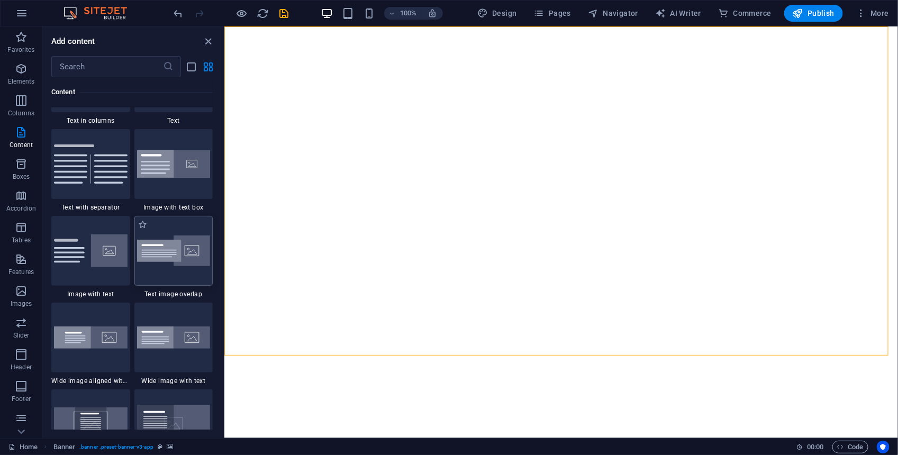
scroll to position [2022, 0]
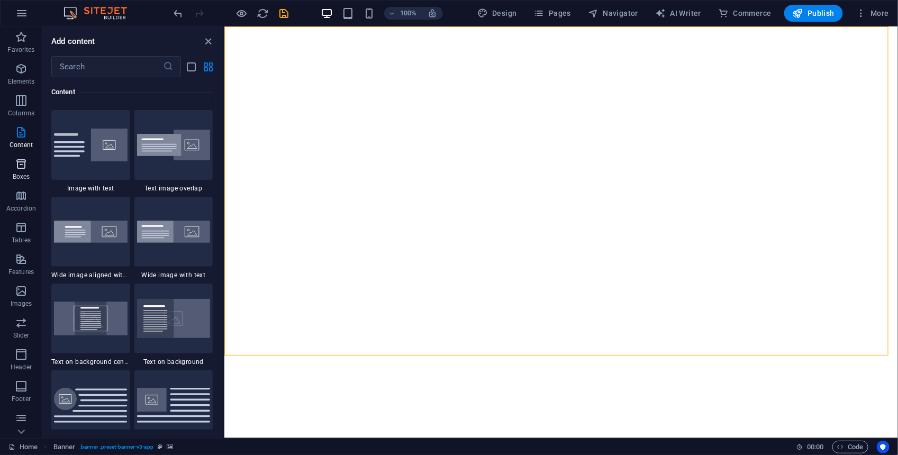
click at [24, 159] on icon "button" at bounding box center [21, 164] width 13 height 13
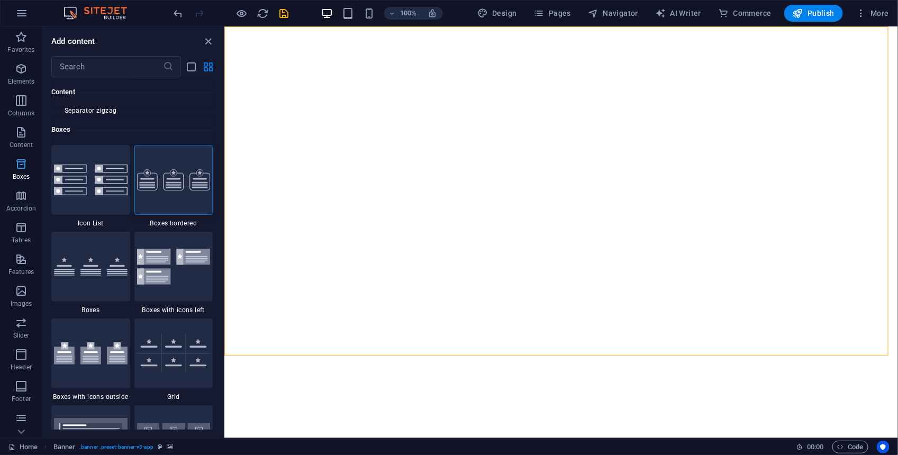
scroll to position [2918, 0]
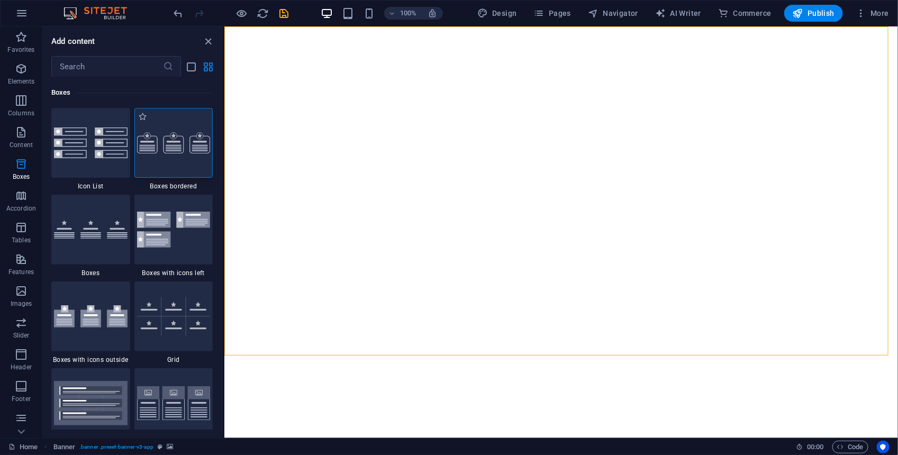
click at [181, 154] on div at bounding box center [173, 143] width 79 height 70
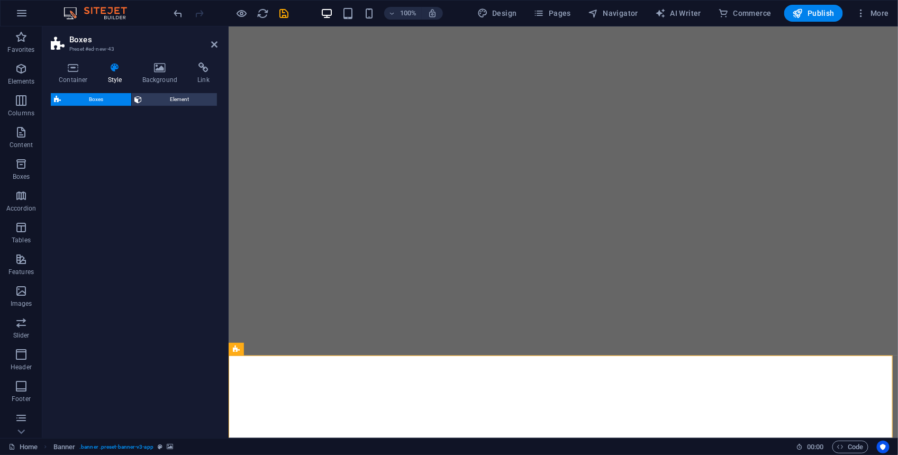
click at [181, 154] on div "Boxes Element" at bounding box center [134, 261] width 167 height 337
select select "rem"
select select "preset-boxes-v3-border"
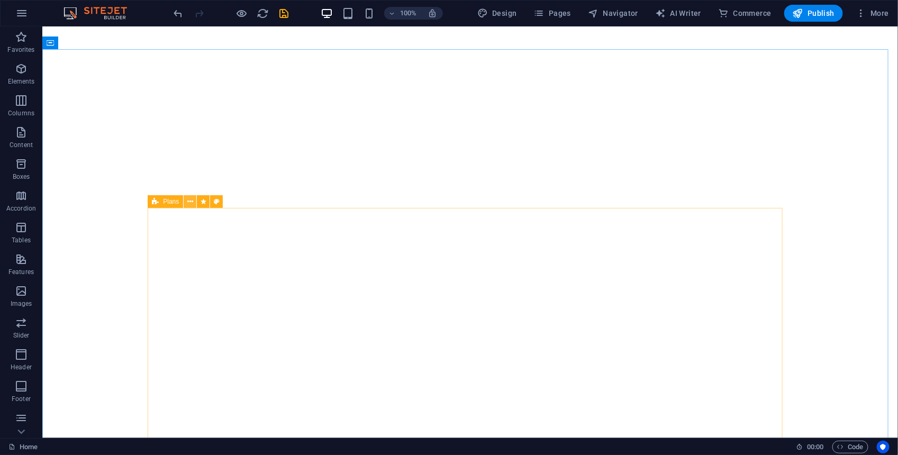
click at [189, 200] on icon at bounding box center [190, 201] width 6 height 11
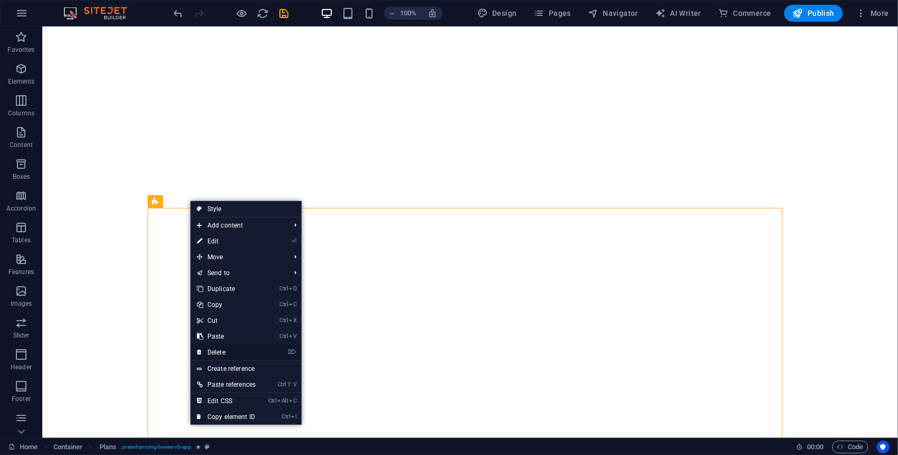
click at [224, 347] on link "⌦ Delete" at bounding box center [226, 352] width 71 height 16
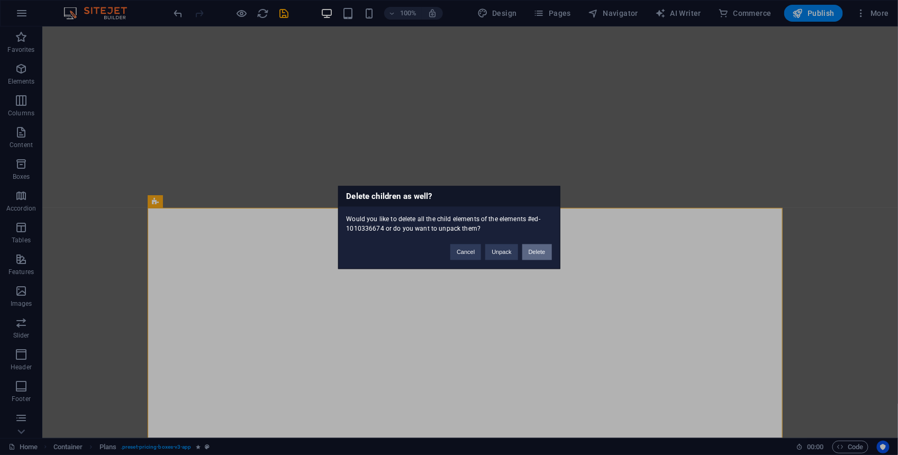
click at [540, 252] on button "Delete" at bounding box center [537, 252] width 30 height 16
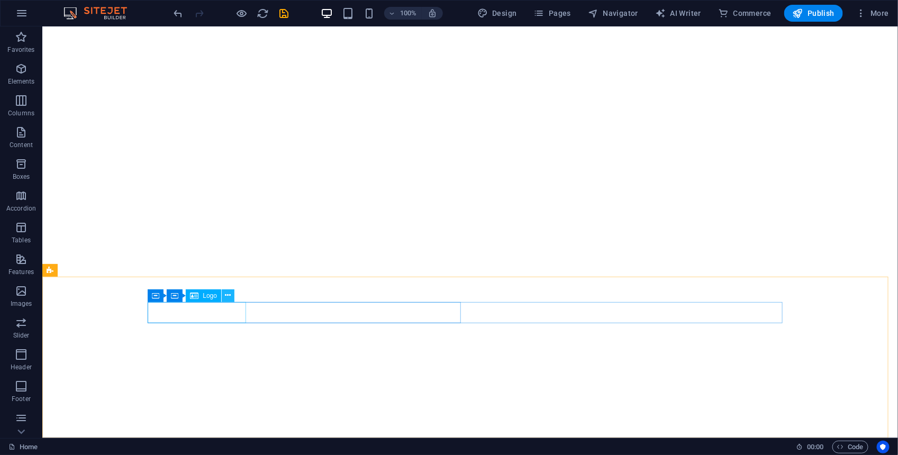
click at [231, 297] on icon at bounding box center [228, 295] width 6 height 11
